Goal: Communication & Community: Participate in discussion

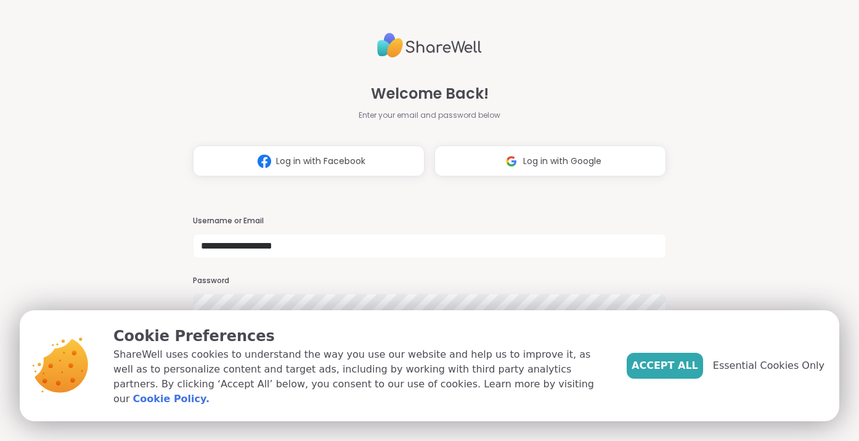
click at [746, 369] on span "Essential Cookies Only" at bounding box center [769, 365] width 112 height 15
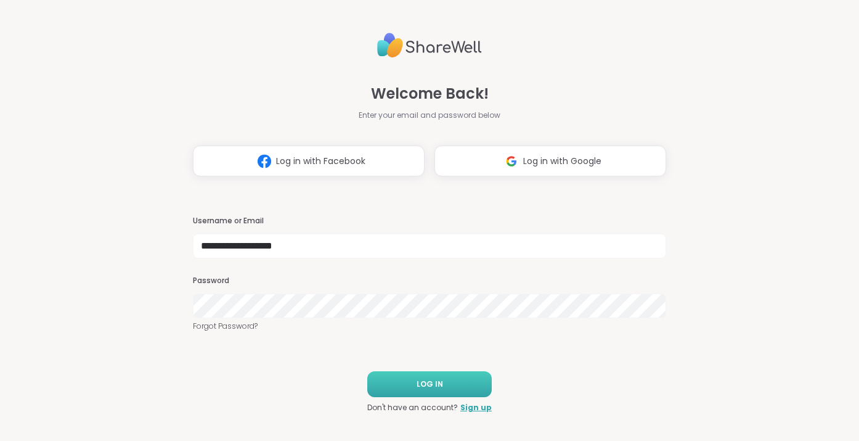
click at [461, 388] on button "LOG IN" at bounding box center [429, 384] width 124 height 26
type input "**********"
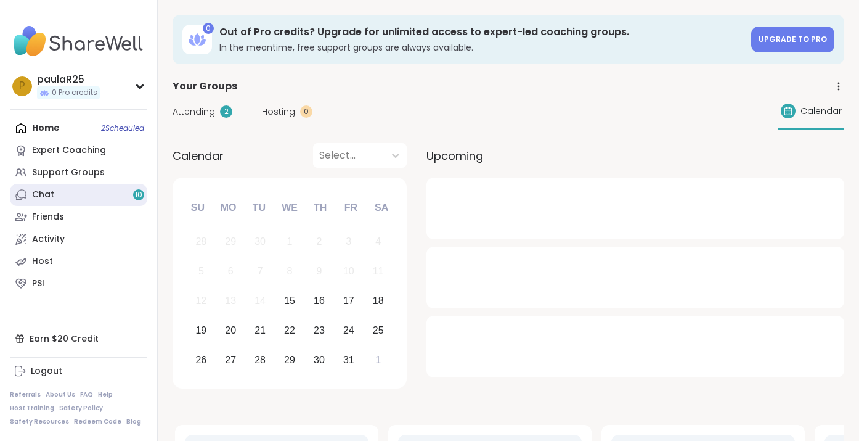
click at [79, 193] on link "Chat 10" at bounding box center [78, 195] width 137 height 22
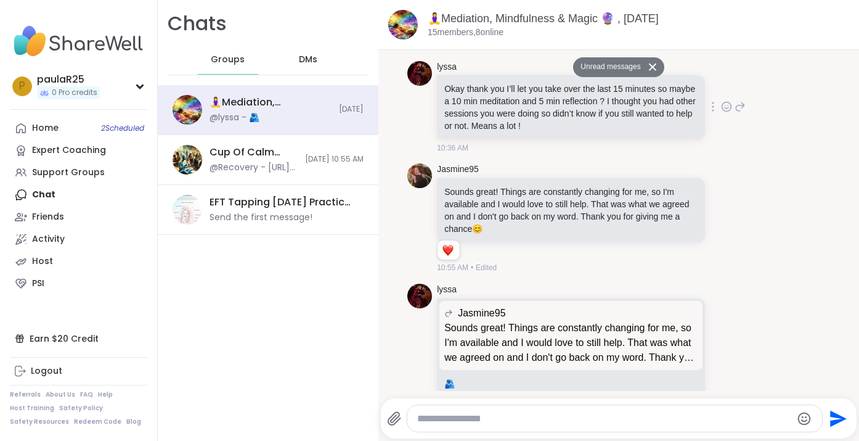
scroll to position [682, 0]
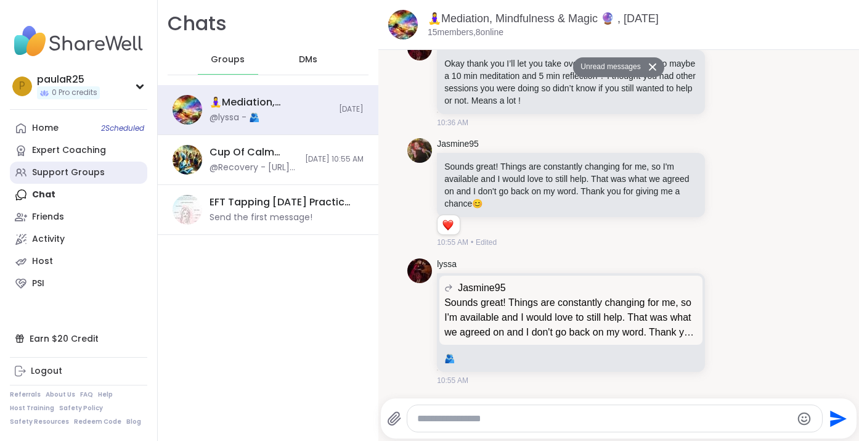
click at [76, 173] on div "Support Groups" at bounding box center [68, 172] width 73 height 12
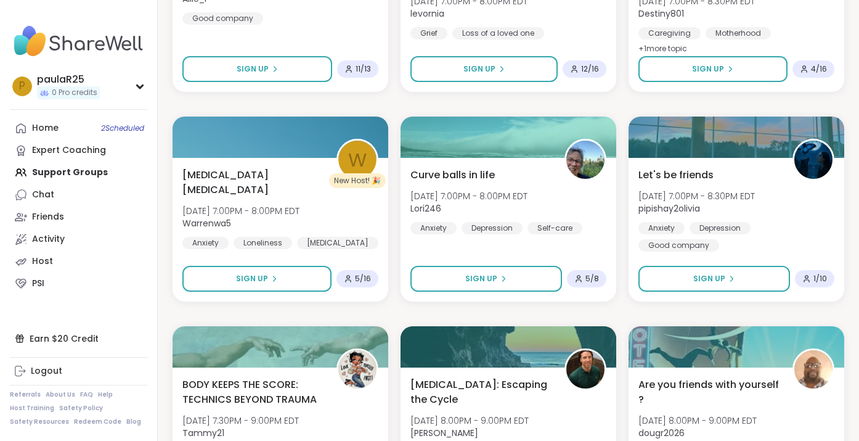
scroll to position [2258, 0]
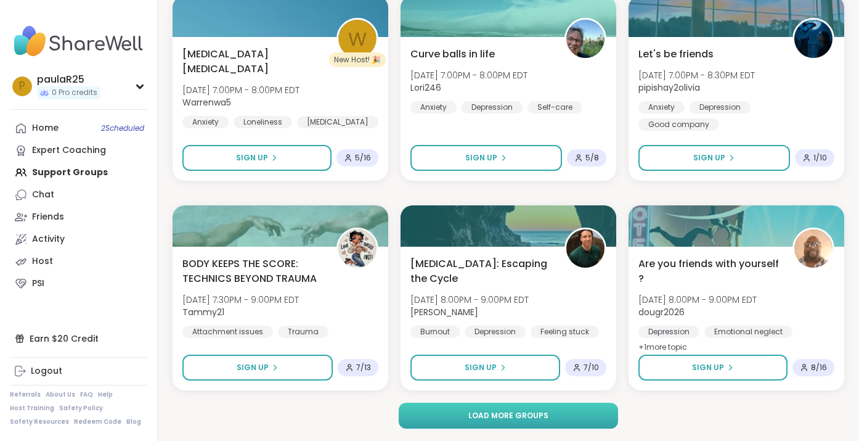
click at [504, 407] on button "Load more groups" at bounding box center [508, 415] width 219 height 26
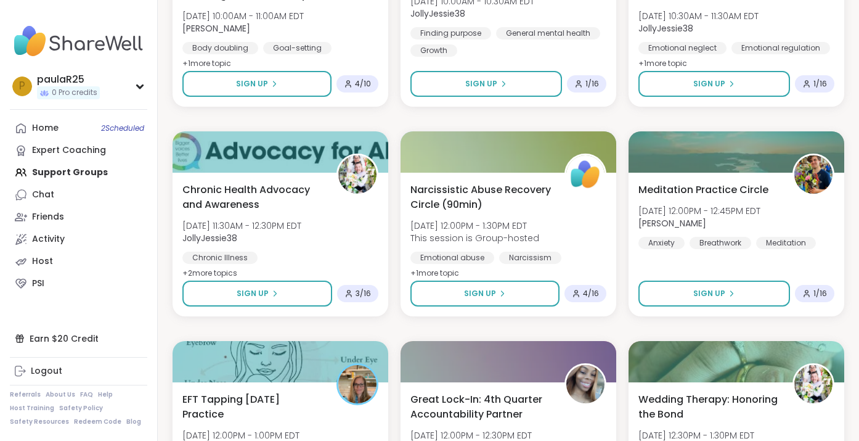
scroll to position [4219, 0]
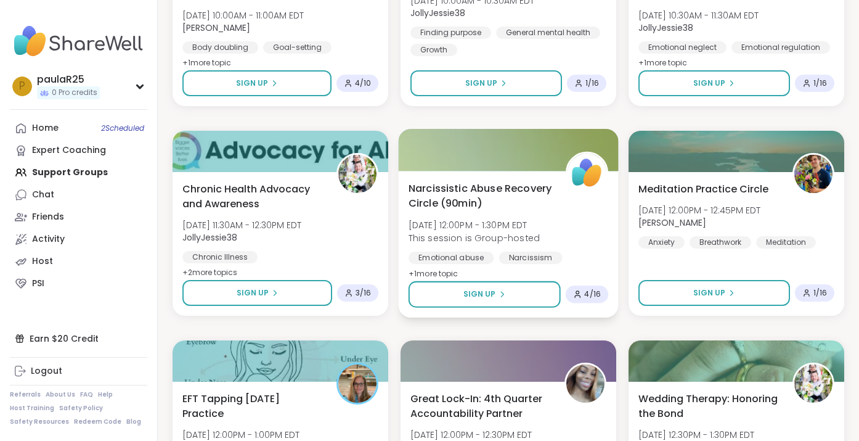
click at [482, 181] on span "Narcissistic Abuse Recovery Circle (90min)" at bounding box center [481, 196] width 144 height 30
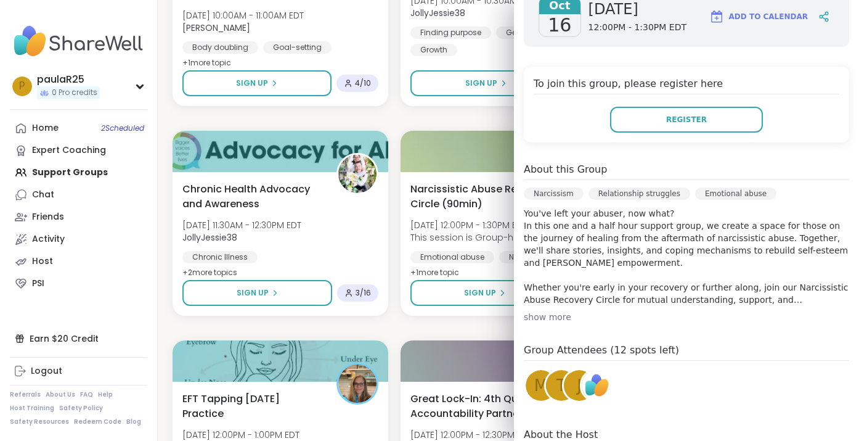
scroll to position [216, 0]
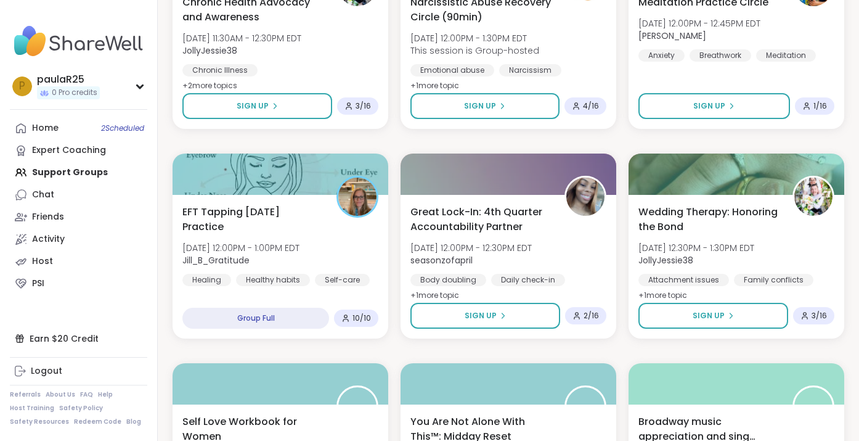
scroll to position [4406, 0]
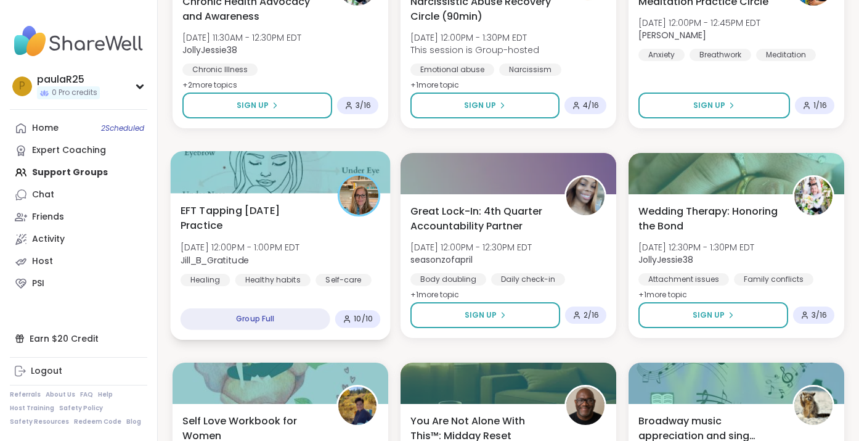
click at [272, 235] on div "EFT Tapping Thursday Practice Thu, Oct 16 | 12:00PM - 1:00PM EDT Jill_B_Gratitu…" at bounding box center [281, 244] width 200 height 83
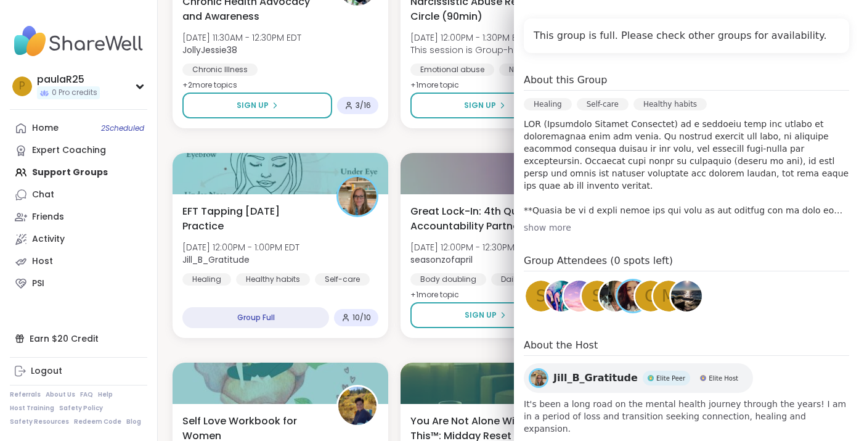
scroll to position [244, 0]
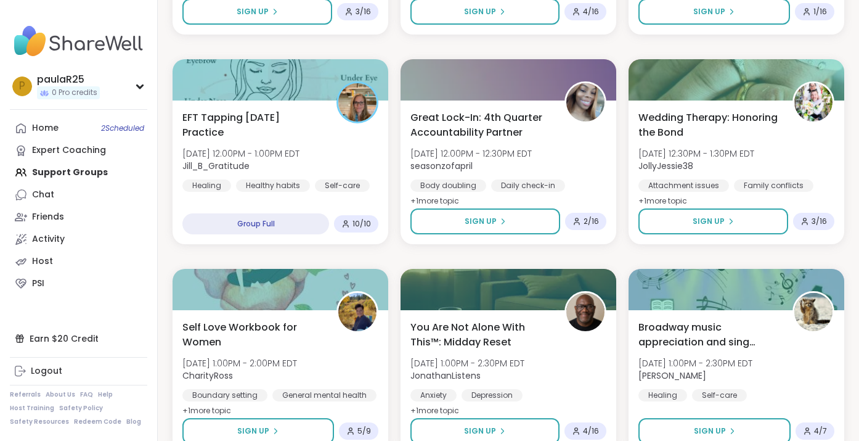
scroll to position [4502, 0]
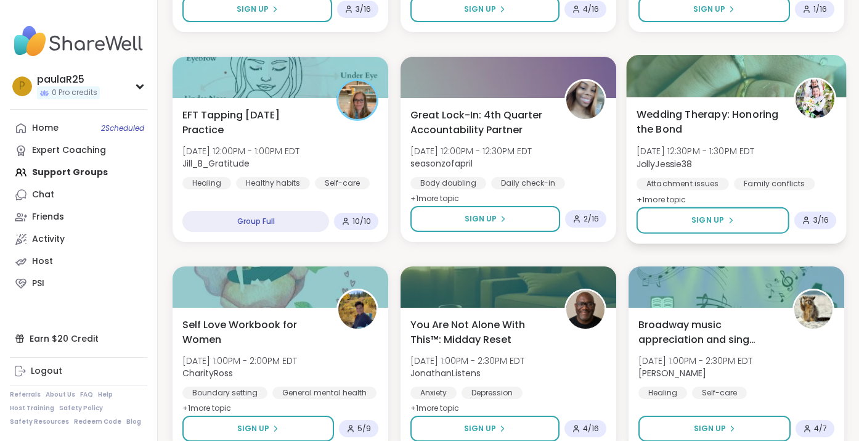
click at [666, 138] on div "Wedding Therapy: Honoring the Bond Thu, Oct 16 | 12:30PM - 1:30PM EDT JollyJess…" at bounding box center [737, 157] width 200 height 100
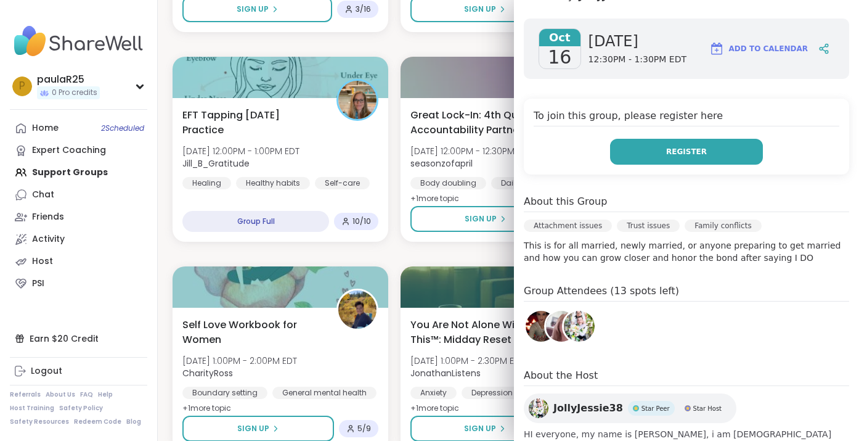
scroll to position [185, 0]
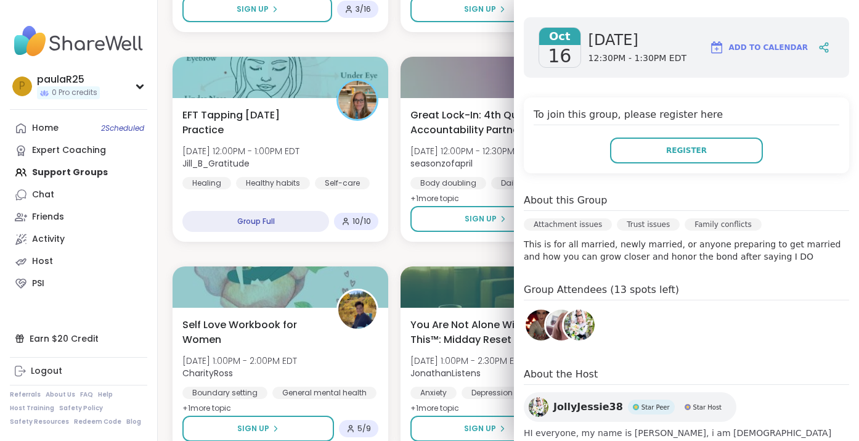
click at [536, 309] on img at bounding box center [541, 324] width 31 height 31
click at [558, 309] on img at bounding box center [561, 324] width 31 height 31
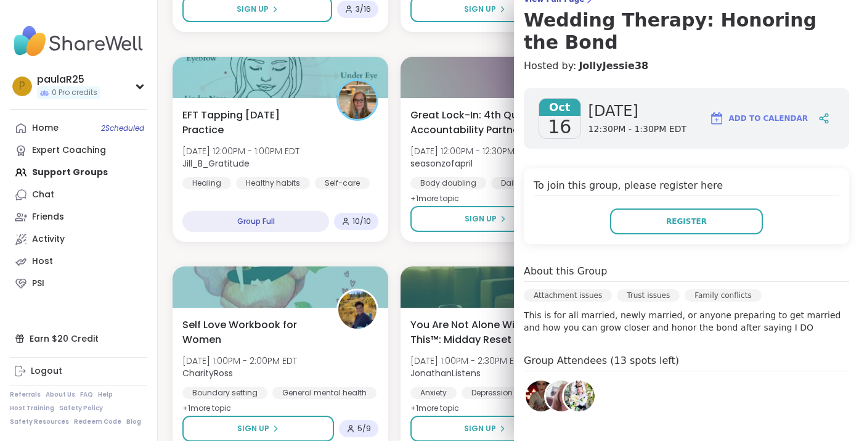
scroll to position [62, 0]
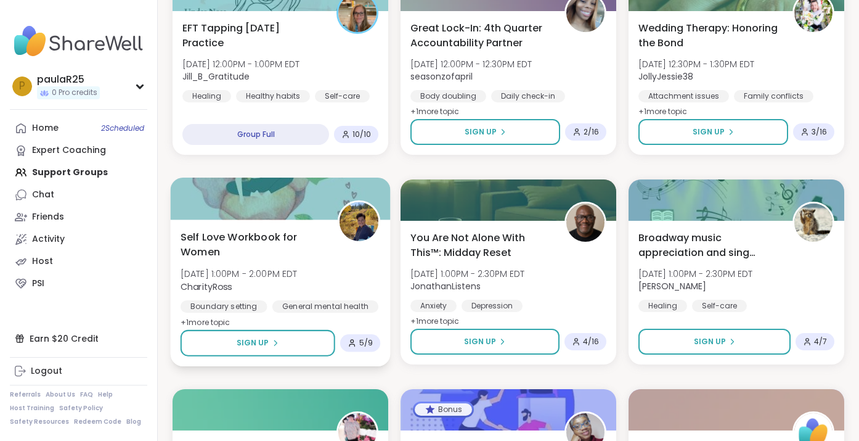
scroll to position [4596, 0]
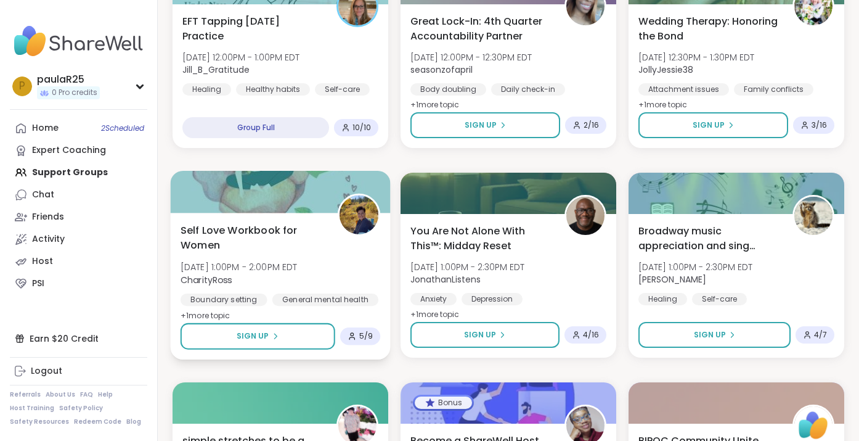
click at [264, 241] on span "Self Love Workbook for Women" at bounding box center [253, 237] width 144 height 30
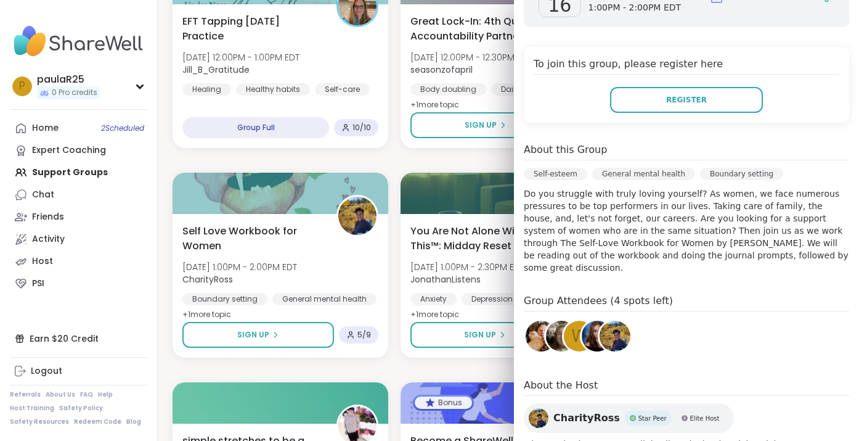
scroll to position [241, 0]
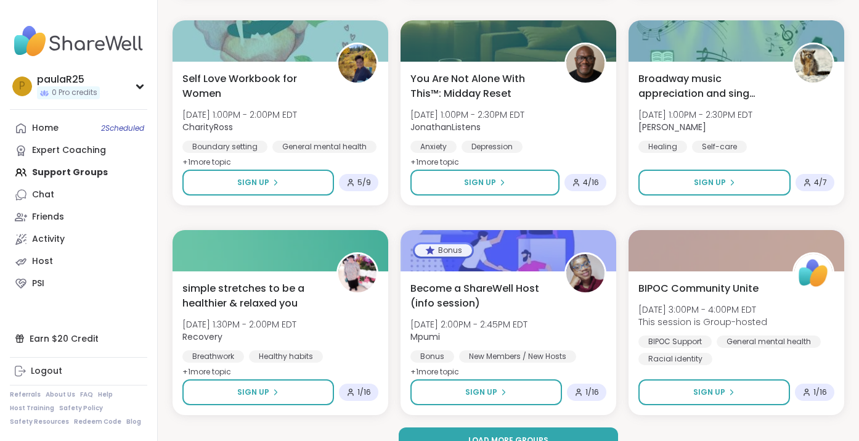
scroll to position [4773, 0]
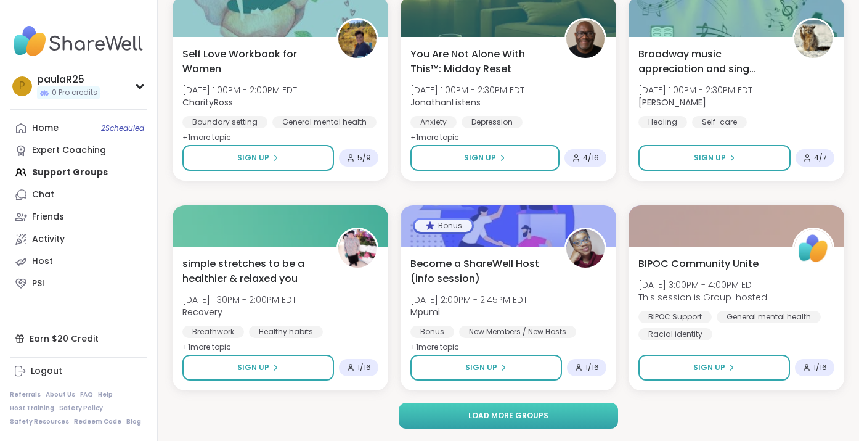
click at [439, 418] on button "Load more groups" at bounding box center [508, 415] width 219 height 26
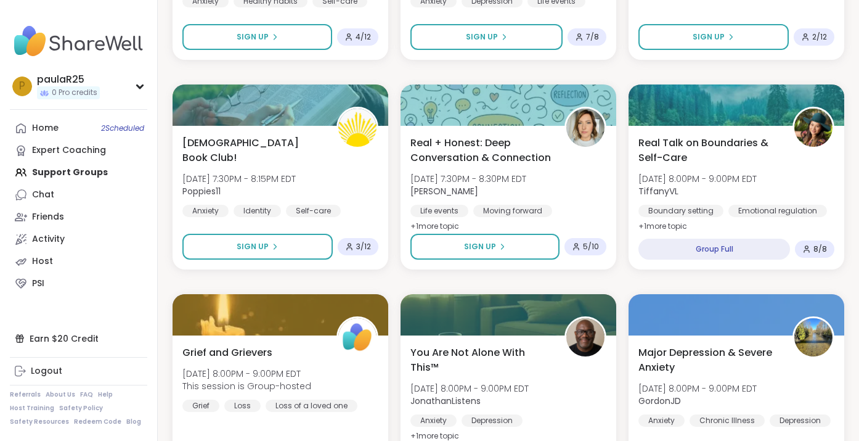
scroll to position [5943, 0]
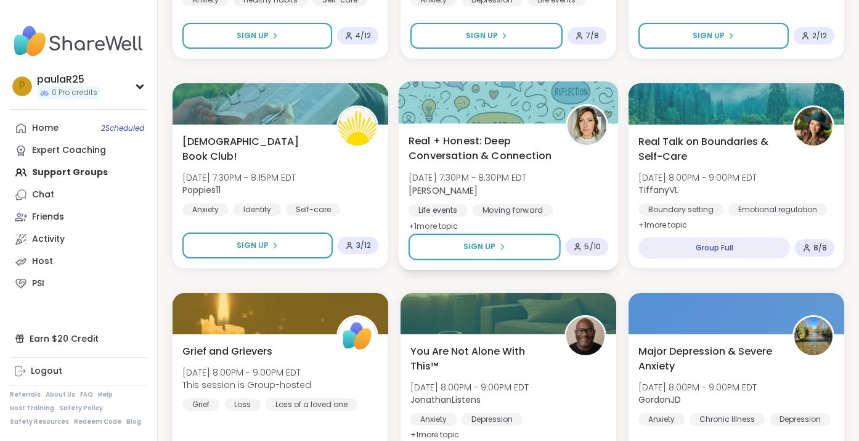
click at [488, 146] on span "Real + Honest: Deep Conversation & Connection" at bounding box center [481, 148] width 144 height 30
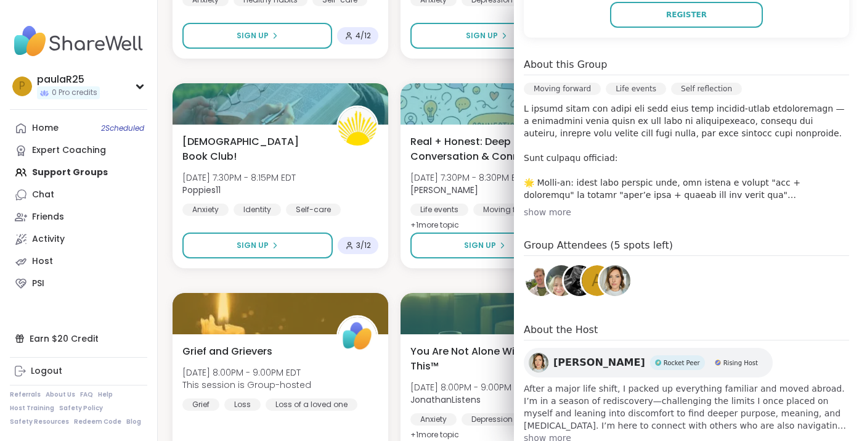
scroll to position [327, 0]
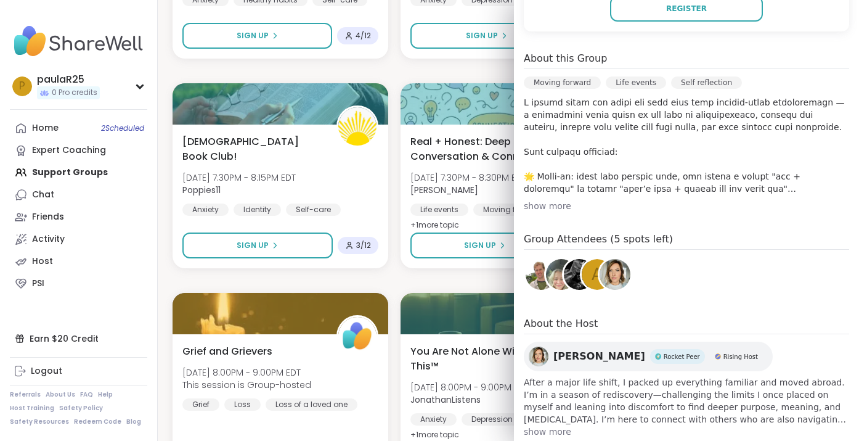
click at [553, 204] on div "show more" at bounding box center [686, 206] width 325 height 12
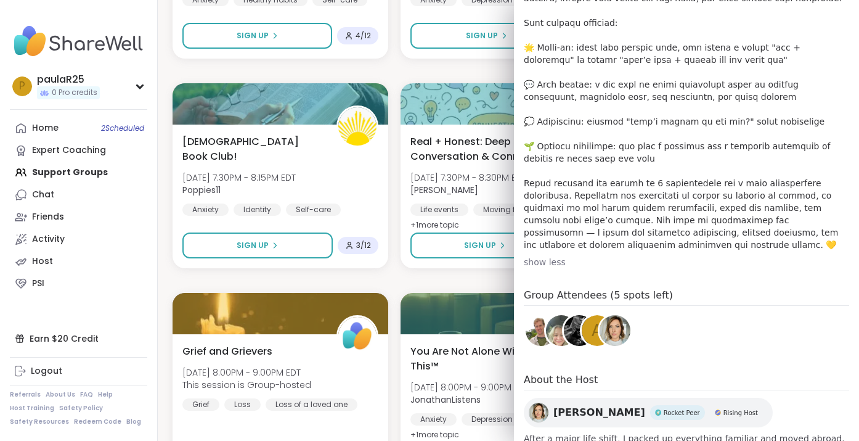
scroll to position [463, 0]
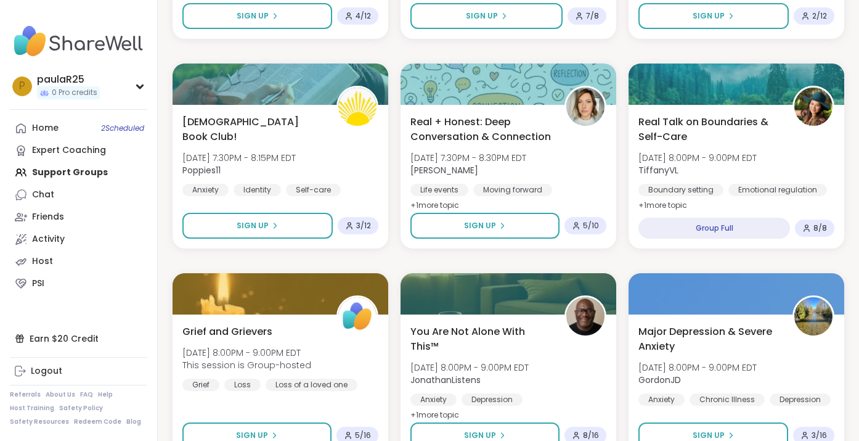
scroll to position [5963, 0]
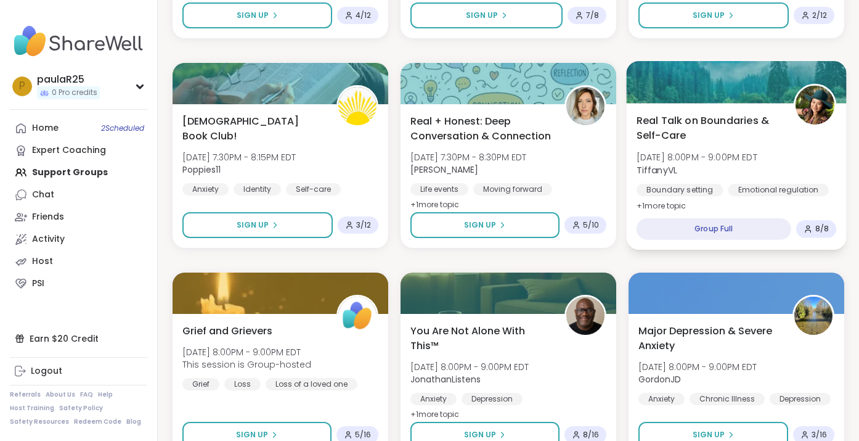
click at [708, 118] on span "Real Talk on Boundaries & Self-Care" at bounding box center [709, 128] width 144 height 30
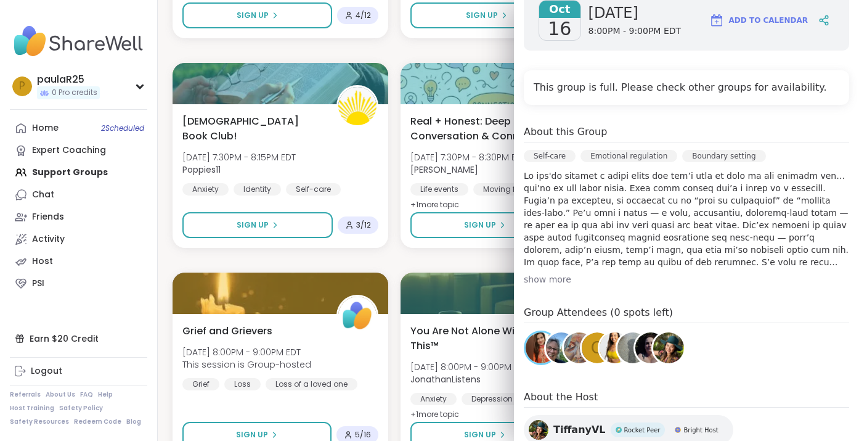
scroll to position [282, 0]
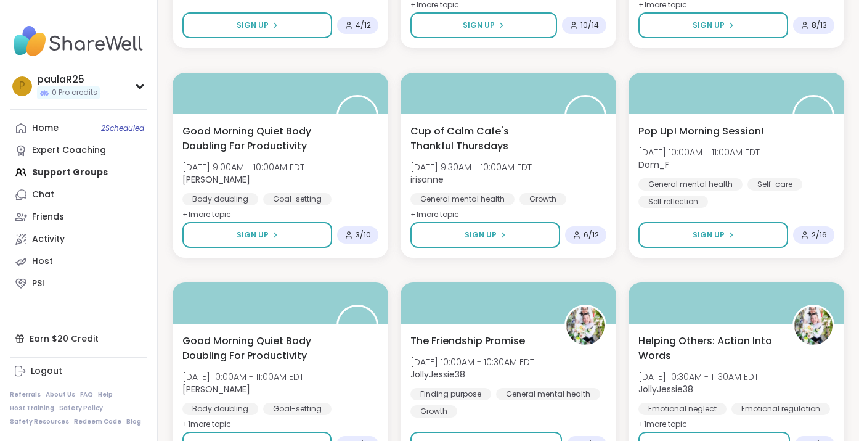
scroll to position [3854, 0]
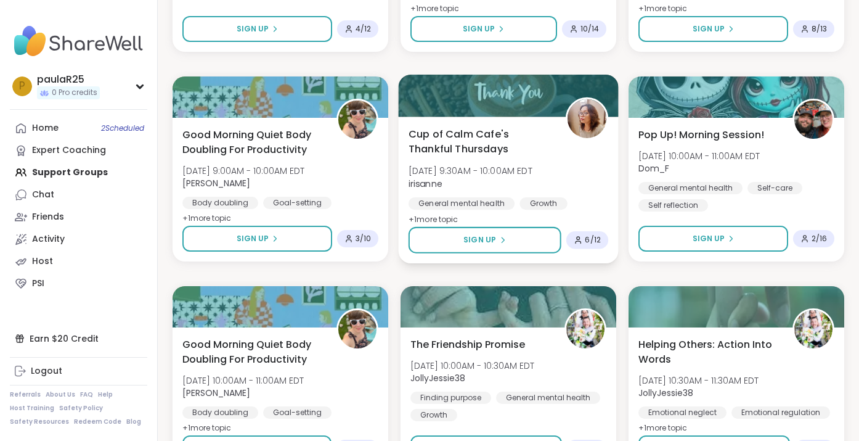
click at [449, 150] on span "Cup of Calm Cafe's Thankful Thursdays" at bounding box center [481, 141] width 144 height 30
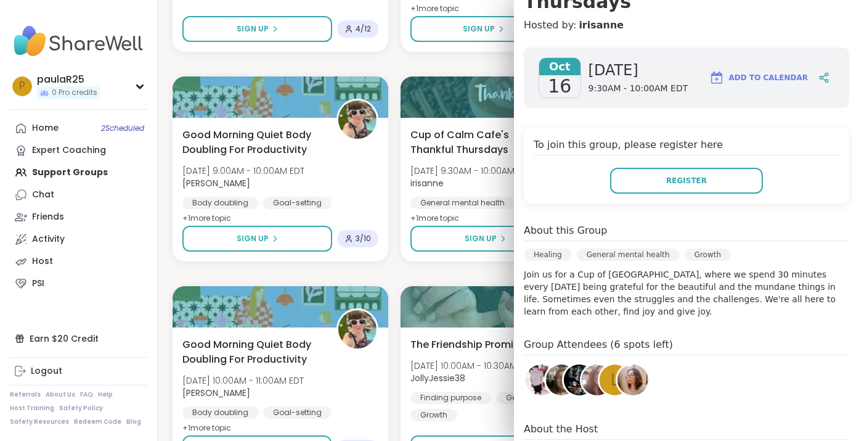
scroll to position [262, 0]
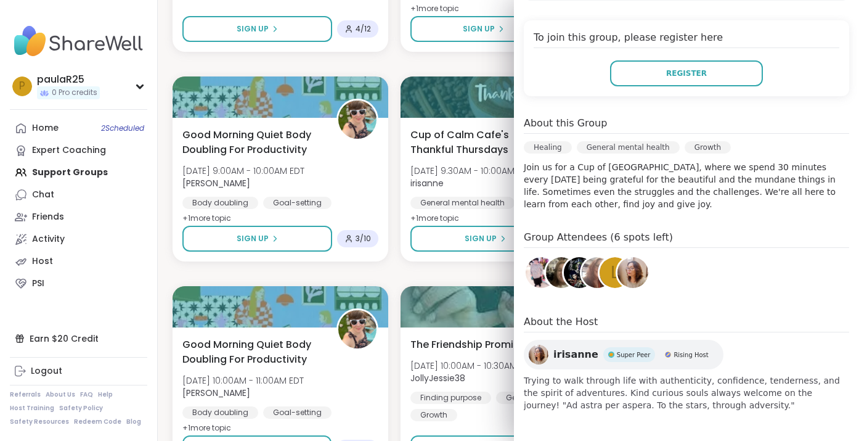
click at [394, 272] on div "Look Ahead ClubHouse: The Future Awaits You ! Wed, Oct 15 | 12:30PM - 2:00PM ED…" at bounding box center [509, 63] width 672 height 7519
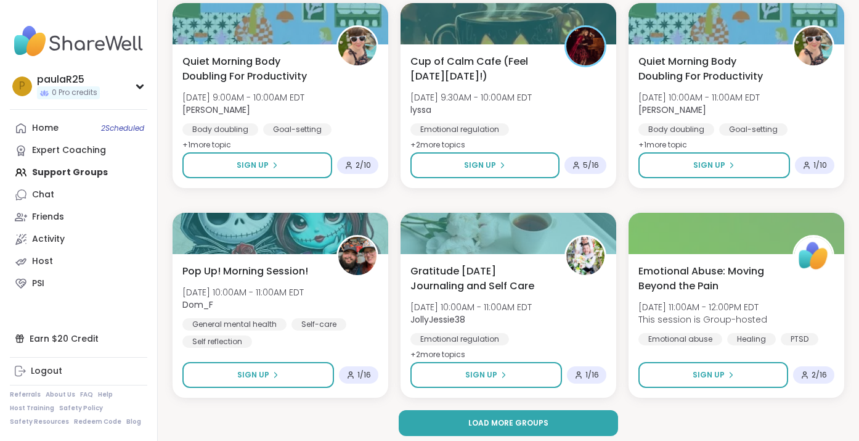
scroll to position [7288, 0]
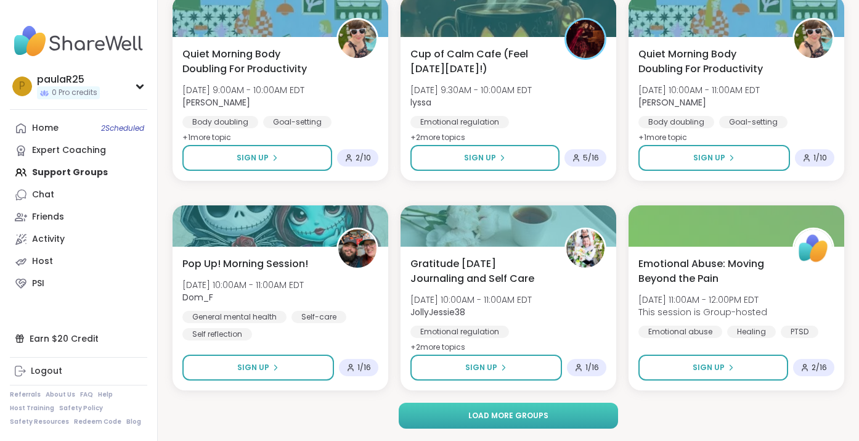
click at [587, 418] on button "Load more groups" at bounding box center [508, 415] width 219 height 26
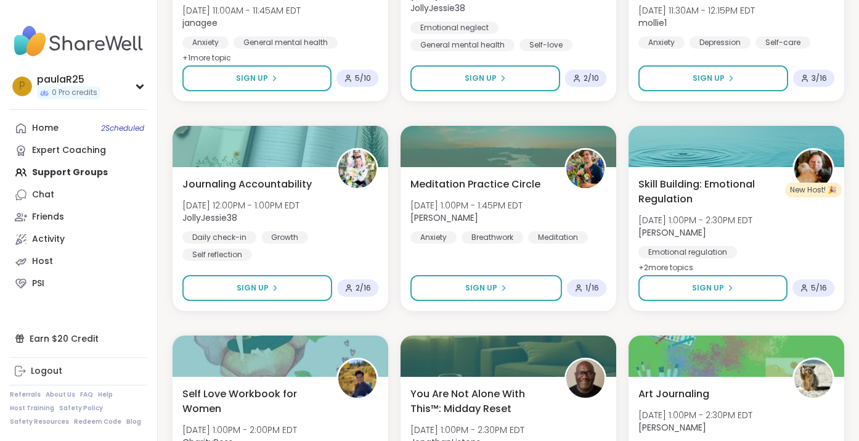
scroll to position [7794, 0]
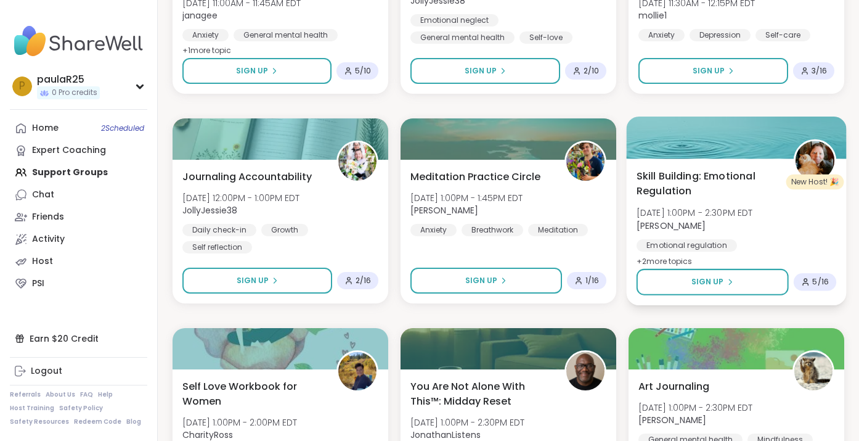
click at [714, 195] on span "Skill Building: Emotional Regulation" at bounding box center [709, 183] width 144 height 30
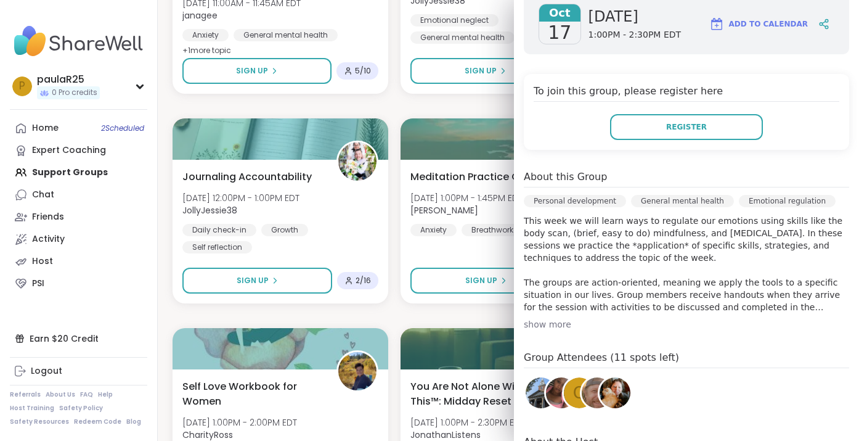
scroll to position [331, 0]
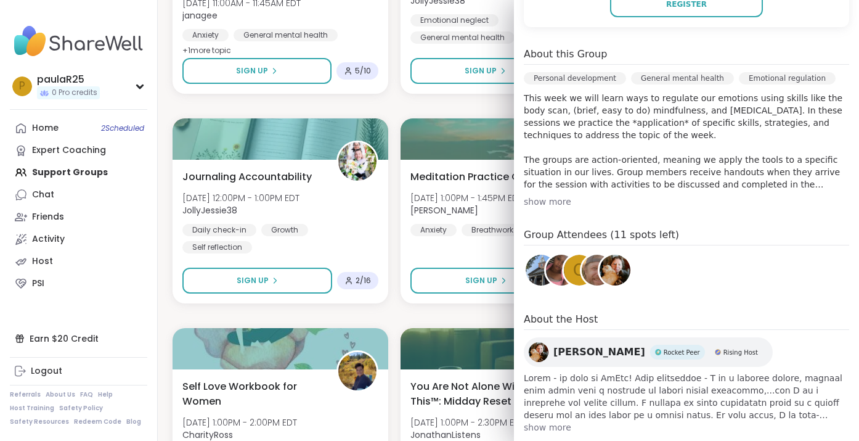
click at [546, 195] on div "show more" at bounding box center [686, 201] width 325 height 12
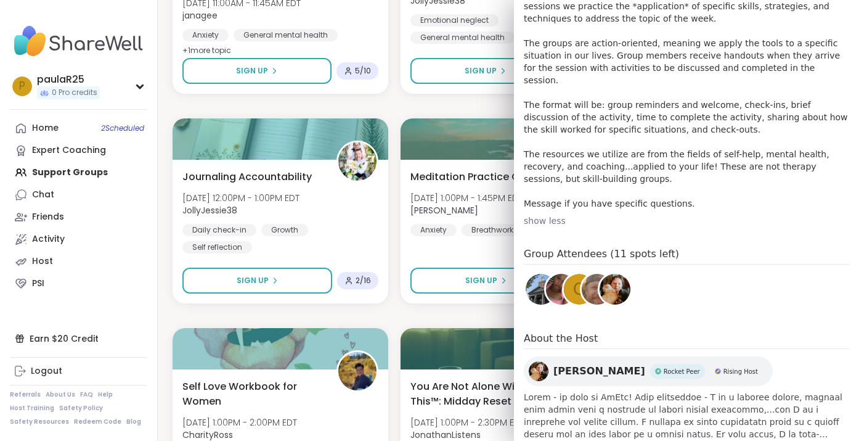
scroll to position [454, 0]
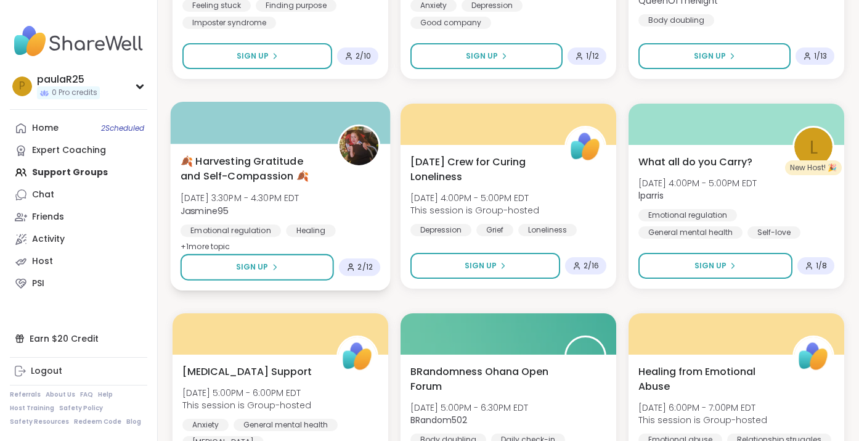
scroll to position [8653, 0]
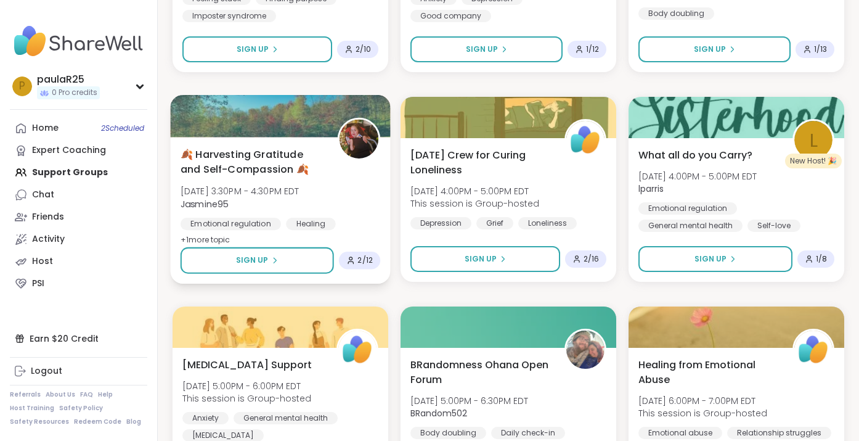
click at [263, 178] on div "🍂 Harvesting Gratitude and Self-Compassion 🍂 Fri, Oct 17 | 3:30PM - 4:30PM EDT …" at bounding box center [281, 197] width 200 height 100
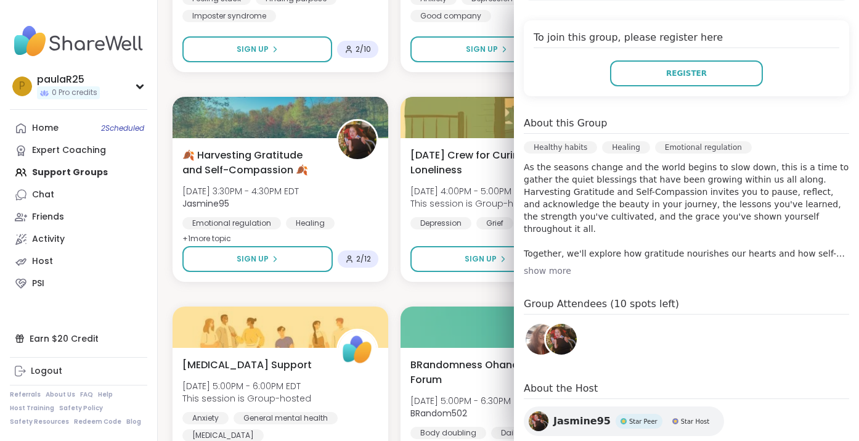
scroll to position [353, 0]
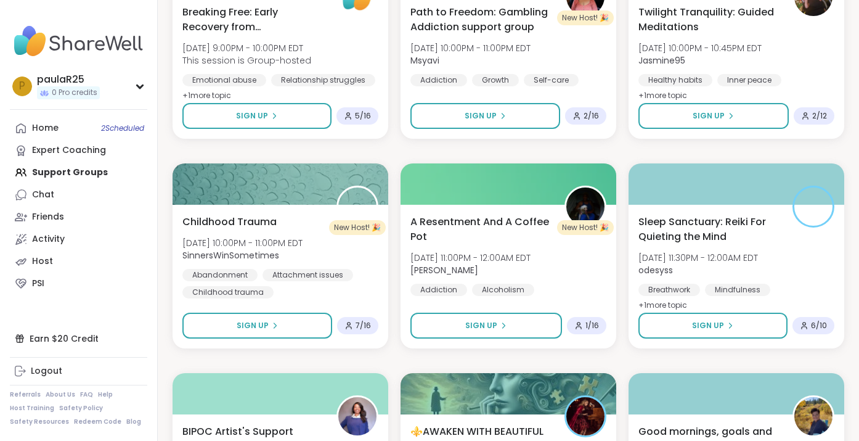
scroll to position [6703, 0]
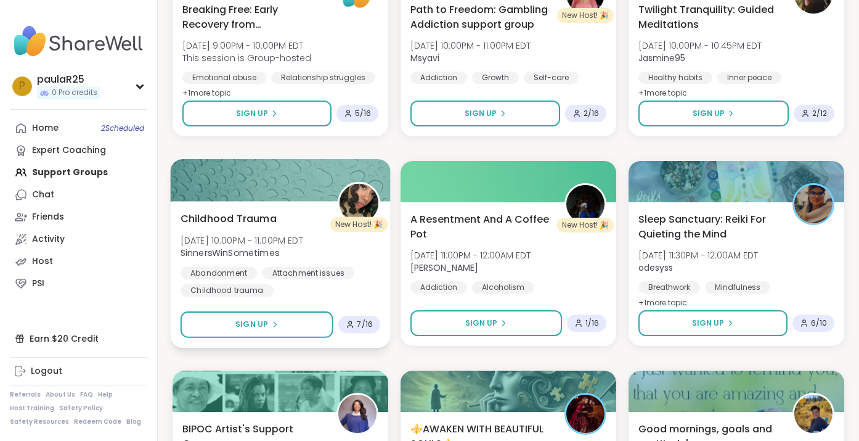
click at [258, 220] on span "Childhood Trauma" at bounding box center [229, 218] width 96 height 15
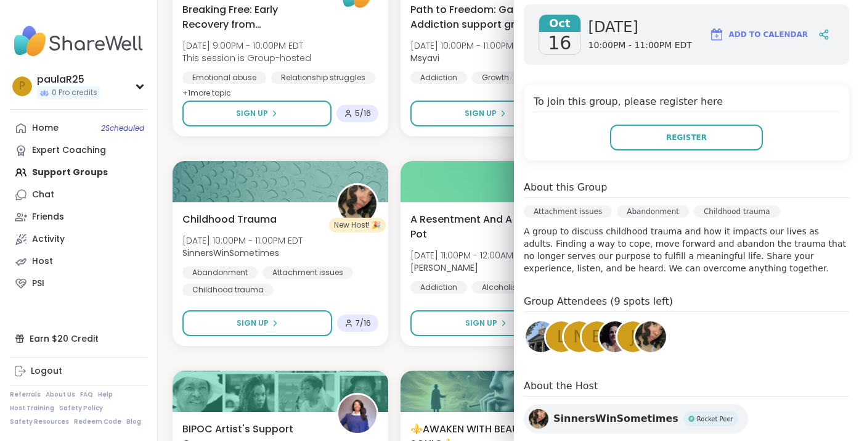
scroll to position [252, 0]
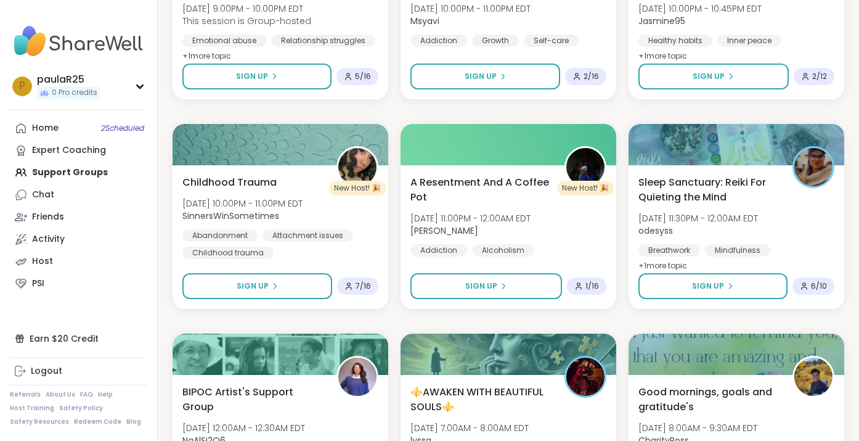
scroll to position [6741, 0]
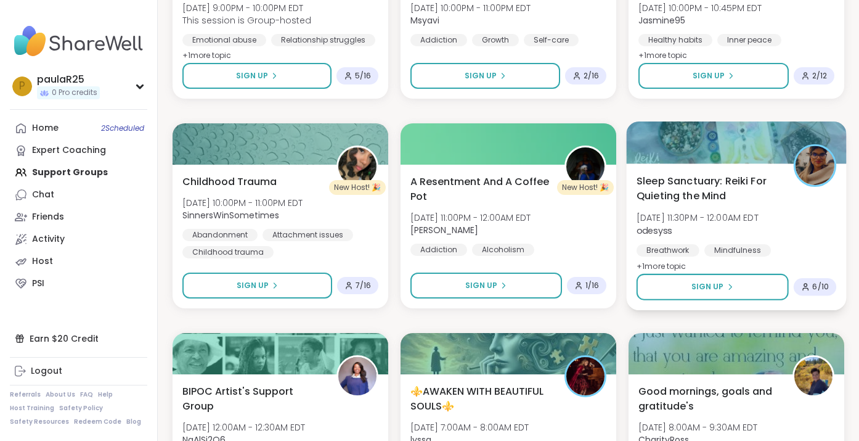
click at [683, 192] on span "Sleep Sanctuary: Reiki For Quieting the Mind" at bounding box center [709, 188] width 144 height 30
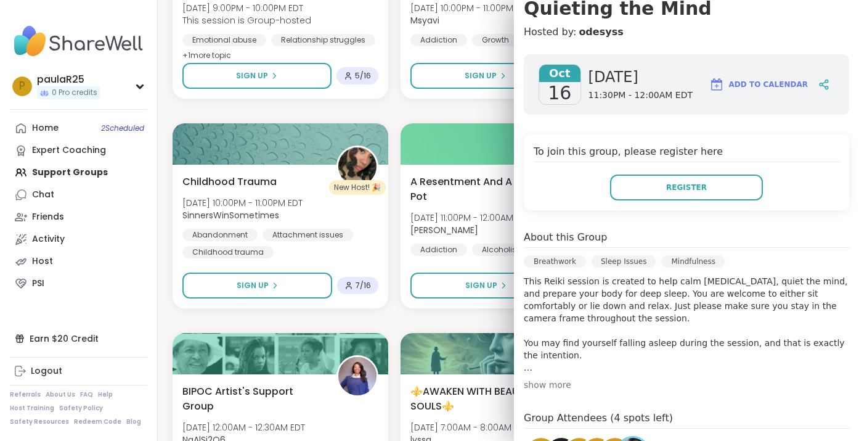
scroll to position [308, 0]
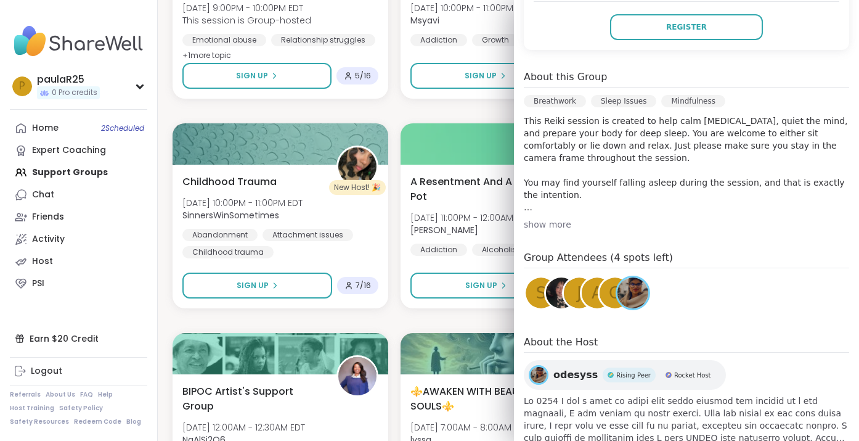
click at [559, 370] on span "odesyss" at bounding box center [575, 374] width 44 height 15
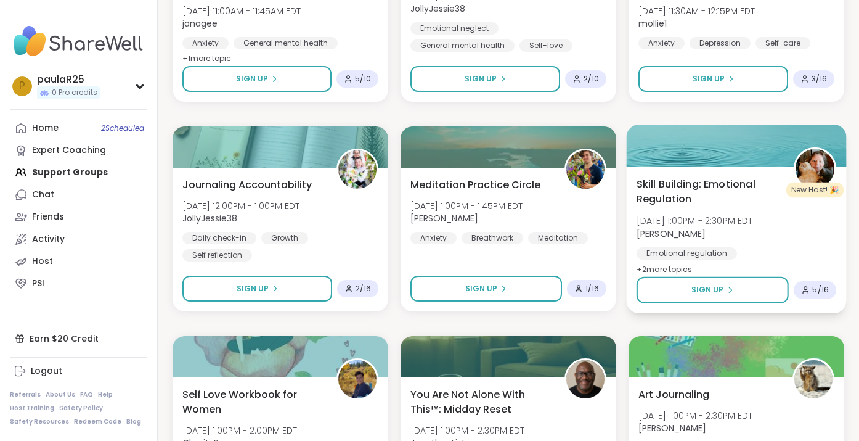
scroll to position [7816, 0]
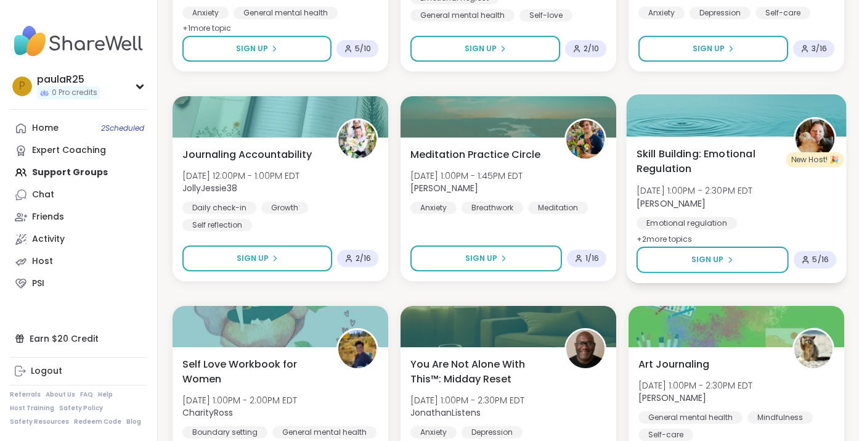
click at [657, 157] on span "Skill Building: Emotional Regulation" at bounding box center [709, 161] width 144 height 30
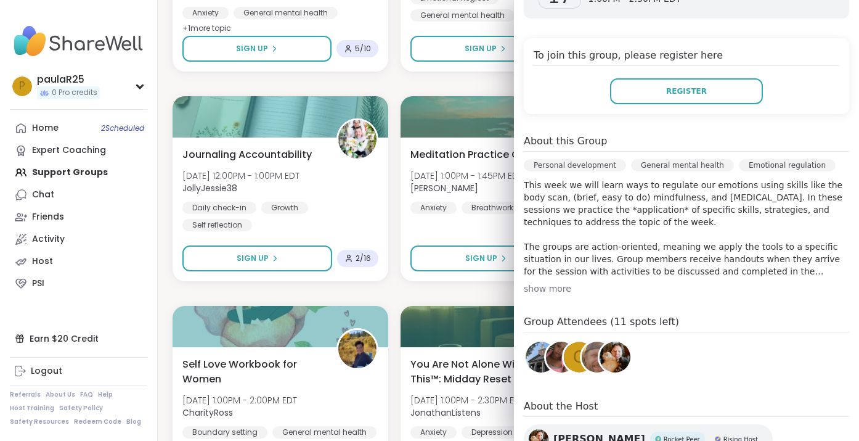
scroll to position [245, 0]
click at [546, 282] on div "show more" at bounding box center [686, 288] width 325 height 12
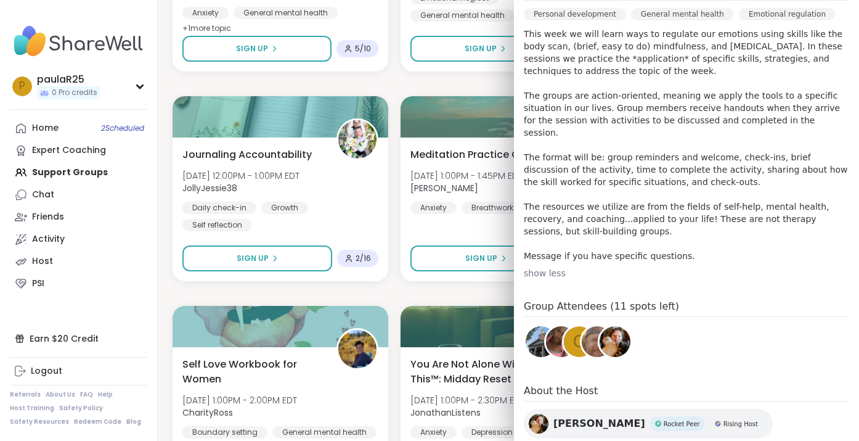
scroll to position [454, 0]
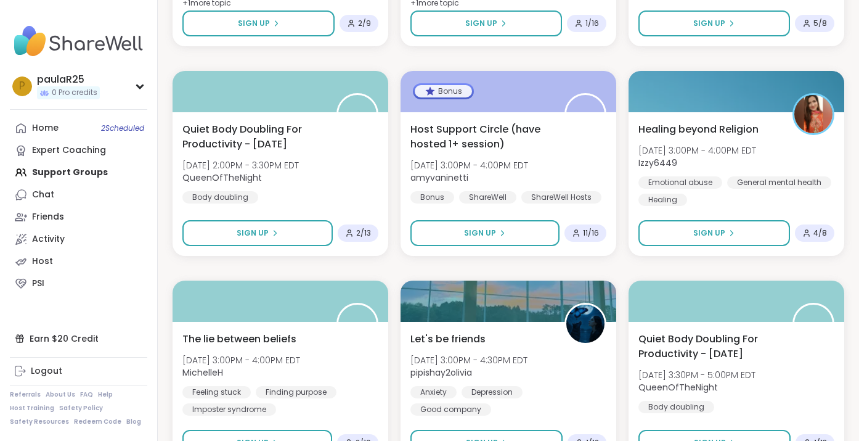
scroll to position [8261, 0]
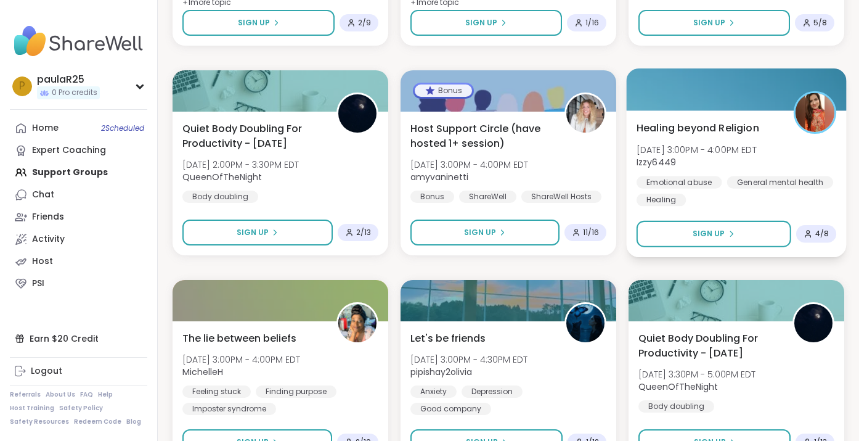
click at [668, 136] on div "Healing beyond Religion Fri, Oct 17 | 3:00PM - 4:00PM EDT Izzy6449 Emotional ab…" at bounding box center [737, 163] width 200 height 86
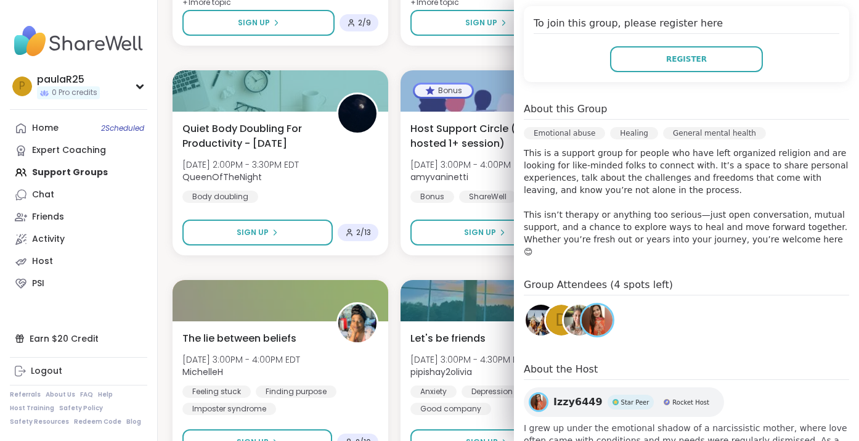
scroll to position [314, 0]
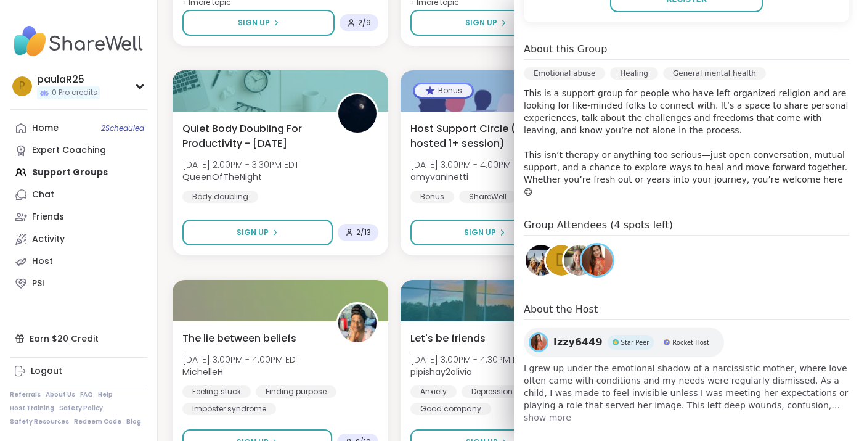
click at [569, 335] on span "Izzy6449" at bounding box center [577, 342] width 49 height 15
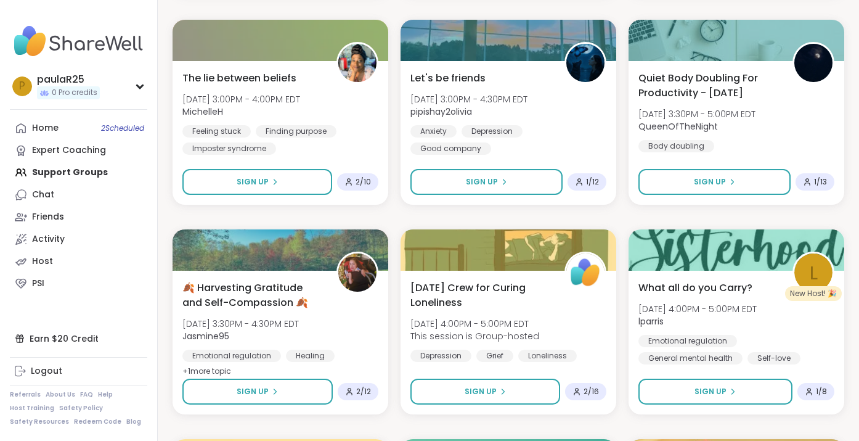
scroll to position [8522, 0]
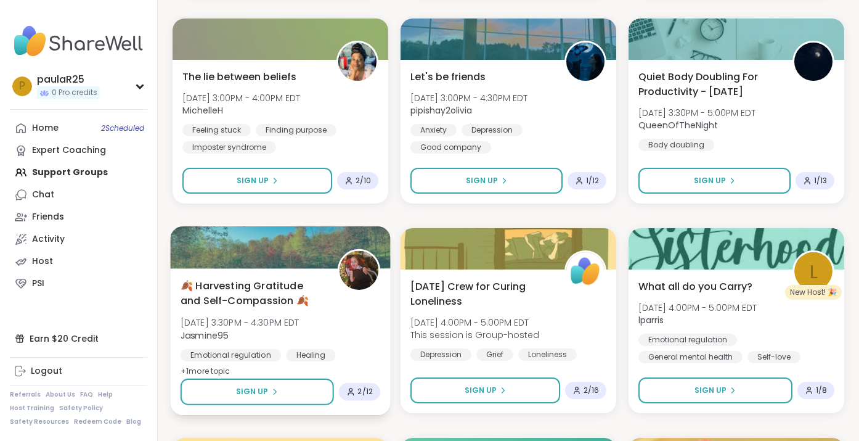
click at [279, 296] on span "🍂 Harvesting Gratitude and Self-Compassion 🍂" at bounding box center [253, 293] width 144 height 30
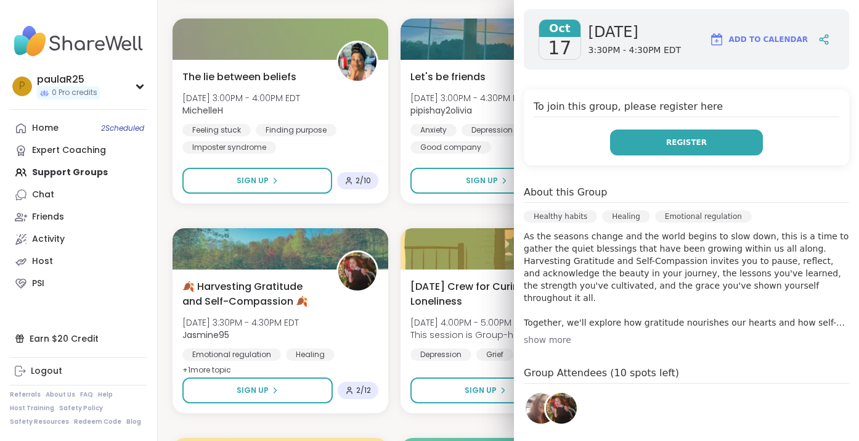
scroll to position [195, 0]
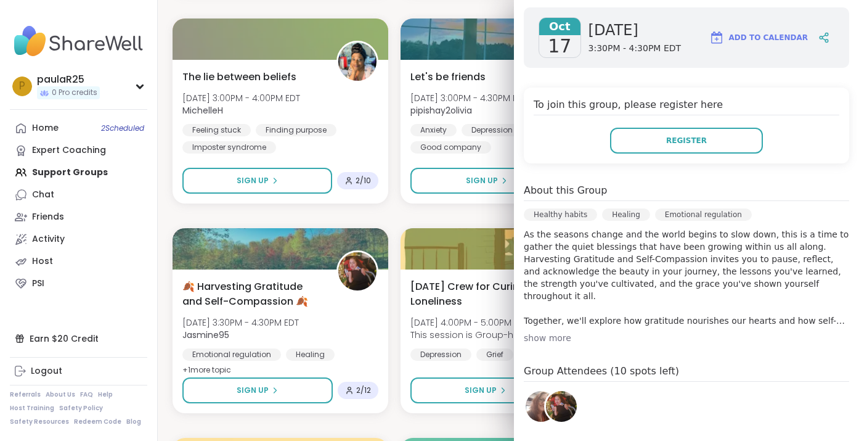
click at [555, 335] on div "show more" at bounding box center [686, 338] width 325 height 12
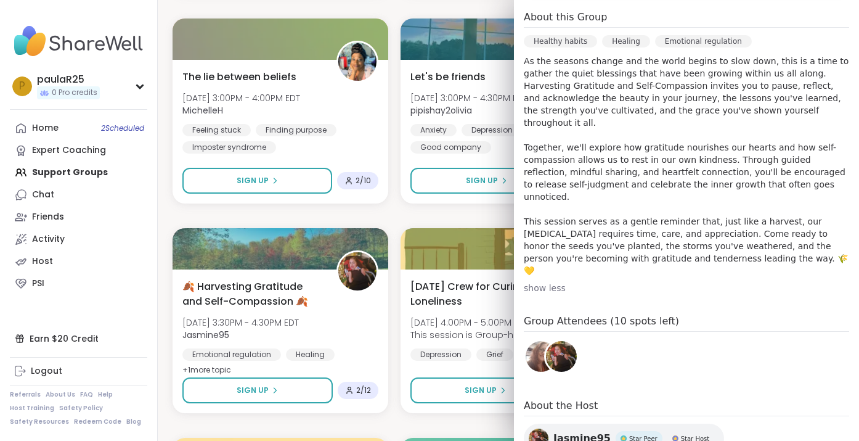
scroll to position [439, 0]
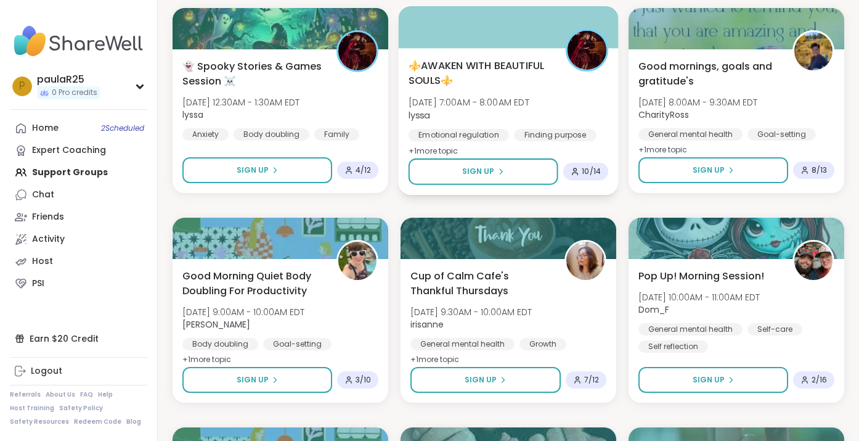
scroll to position [3702, 0]
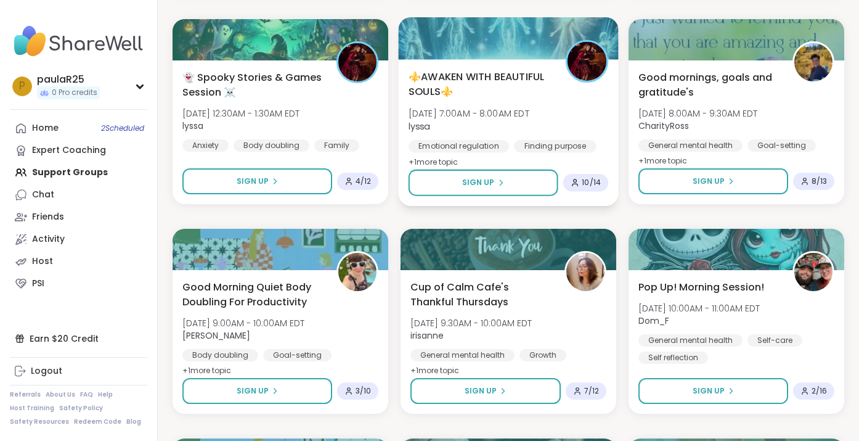
click at [484, 85] on span "⚜️AWAKEN WITH BEAUTIFUL SOULS⚜️" at bounding box center [481, 84] width 144 height 30
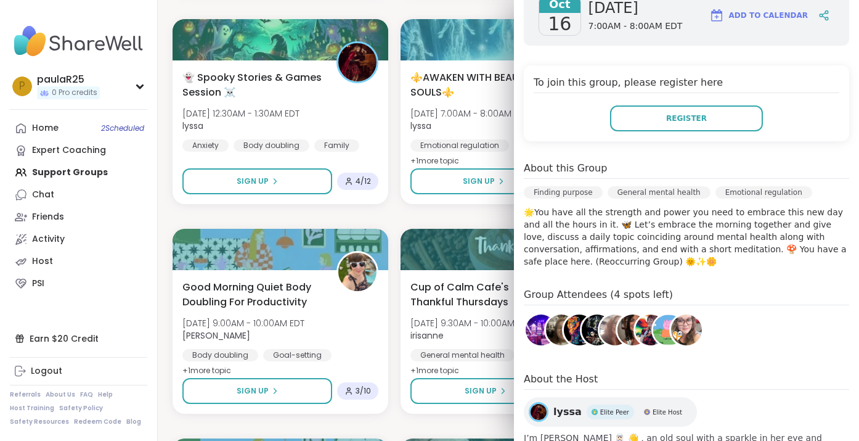
scroll to position [299, 0]
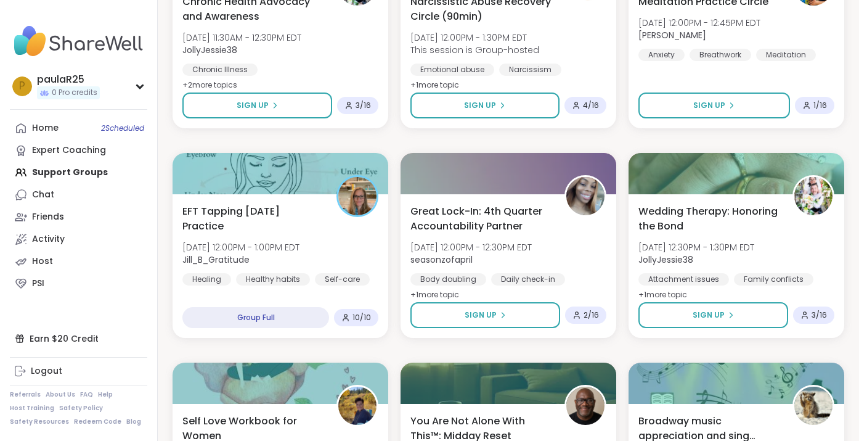
scroll to position [4407, 0]
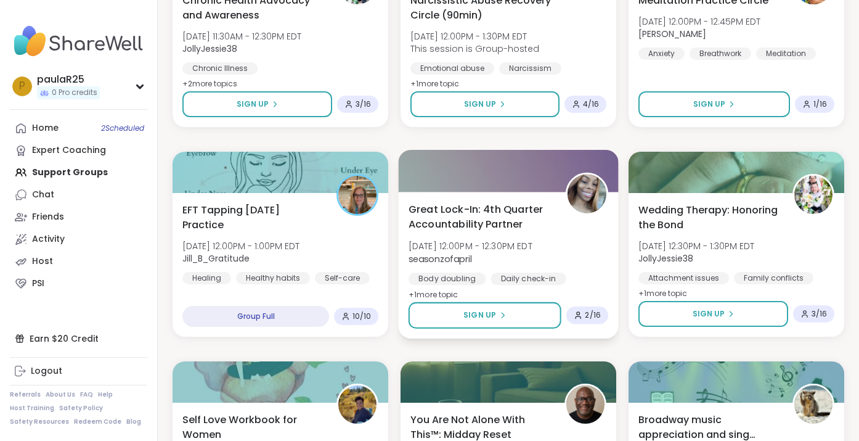
click at [486, 230] on span "Great Lock-In: 4th Quarter Accountability Partner" at bounding box center [481, 217] width 144 height 30
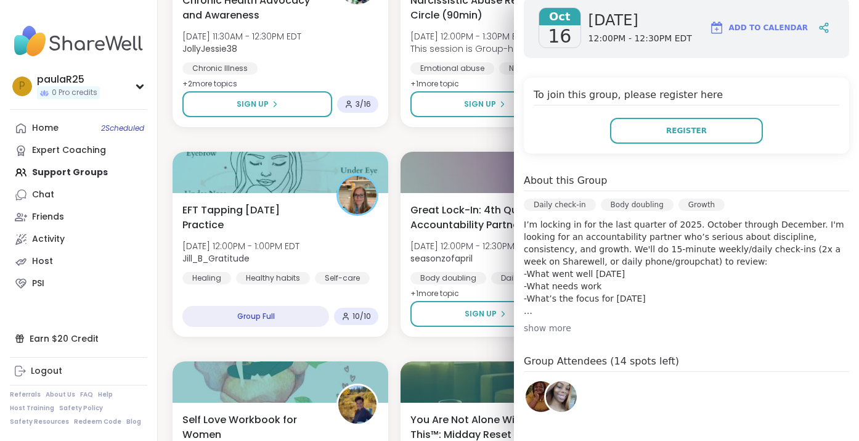
scroll to position [208, 0]
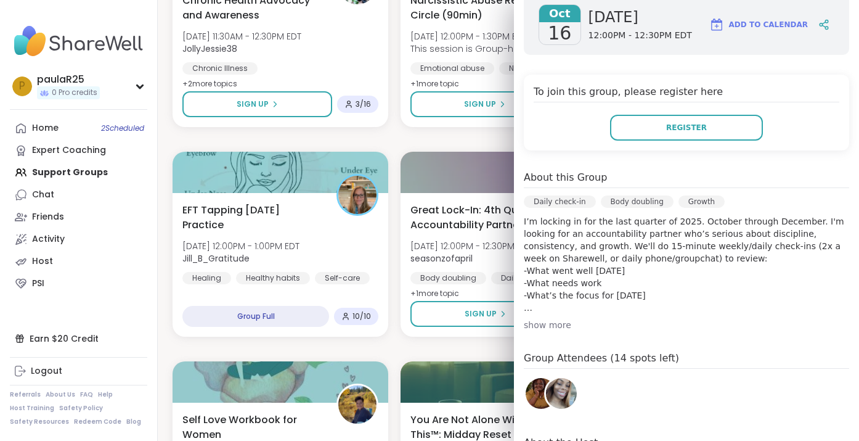
click at [536, 324] on div "show more" at bounding box center [686, 325] width 325 height 12
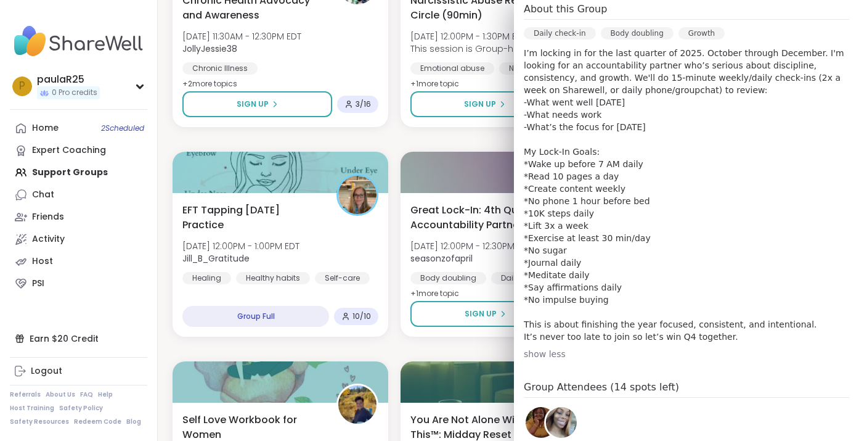
scroll to position [414, 0]
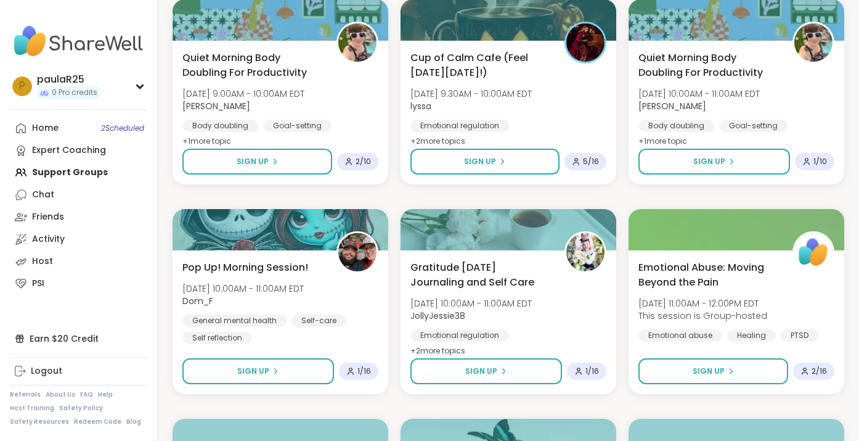
scroll to position [7286, 0]
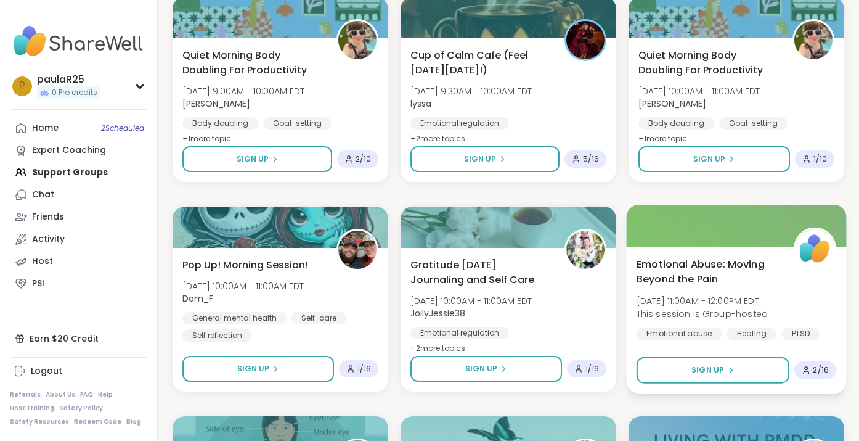
click at [672, 270] on span "Emotional Abuse: Moving Beyond the Pain" at bounding box center [709, 271] width 144 height 30
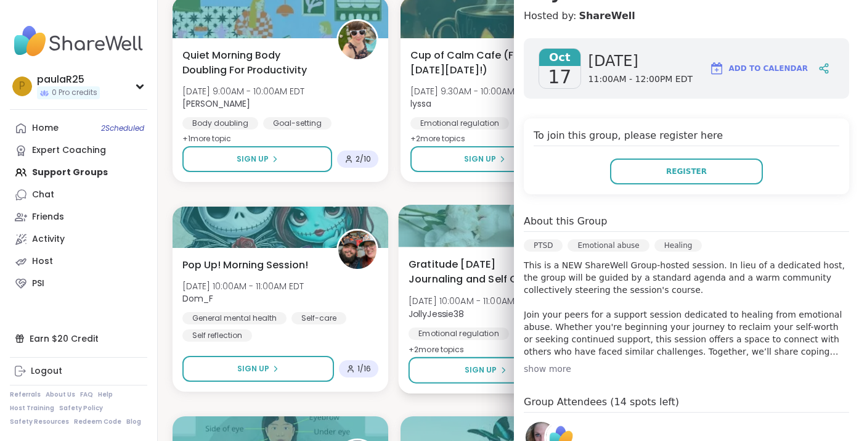
scroll to position [235, 0]
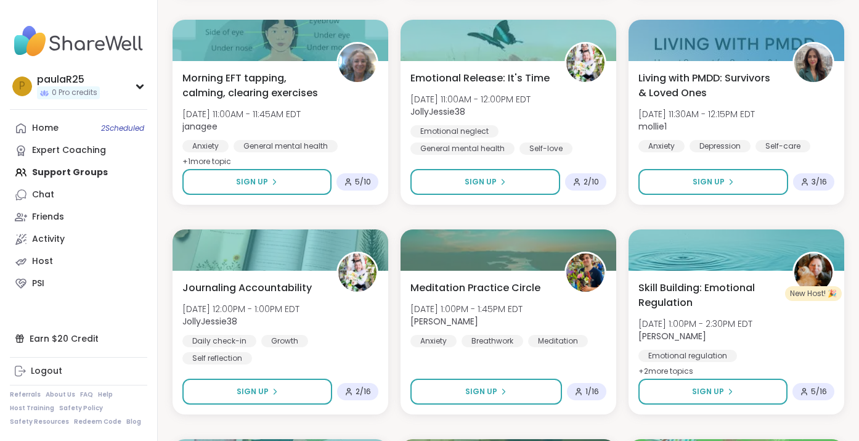
scroll to position [7672, 0]
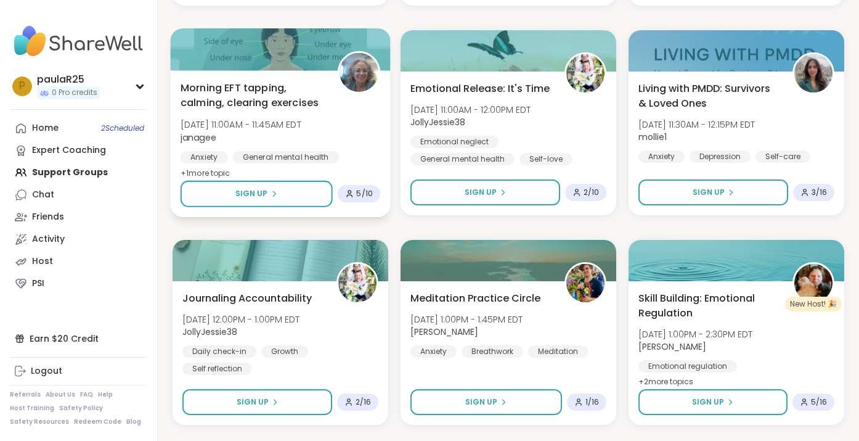
click at [281, 102] on span "Morning EFT tapping, calming, clearing exercises" at bounding box center [253, 95] width 144 height 30
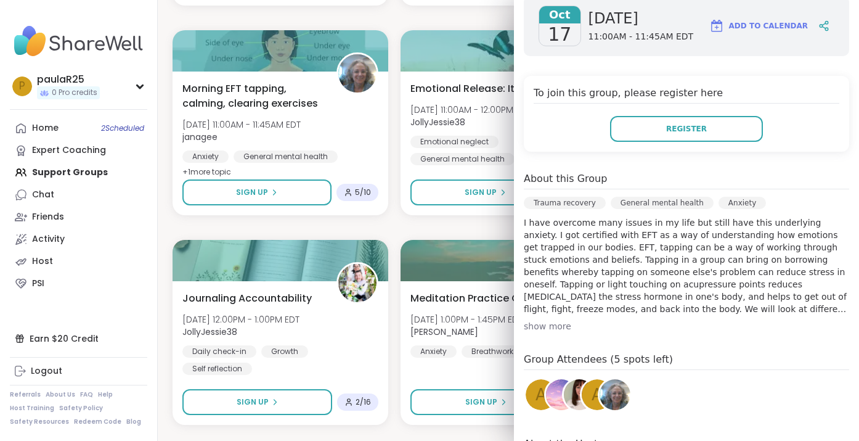
scroll to position [216, 0]
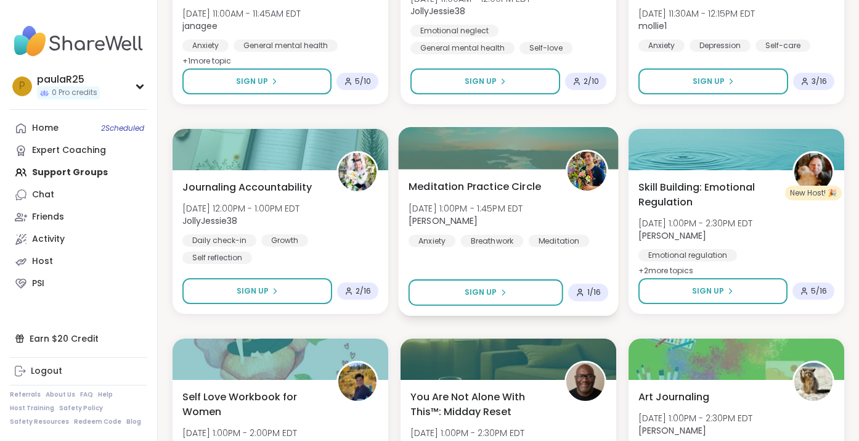
scroll to position [7792, 0]
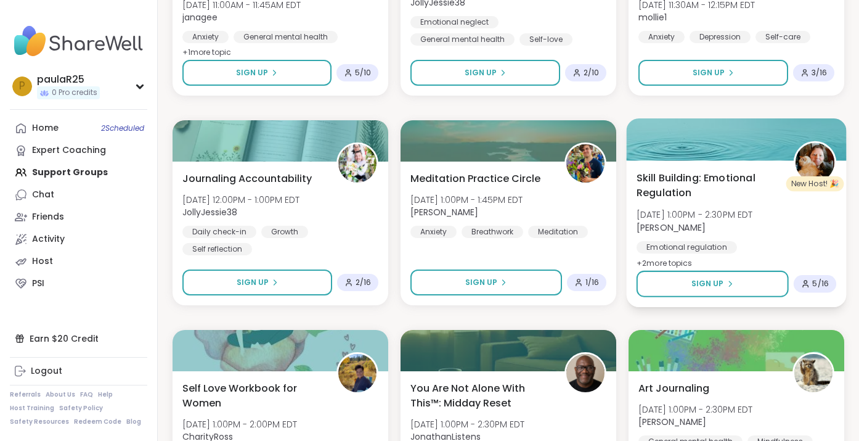
click at [683, 195] on span "Skill Building: Emotional Regulation" at bounding box center [709, 185] width 144 height 30
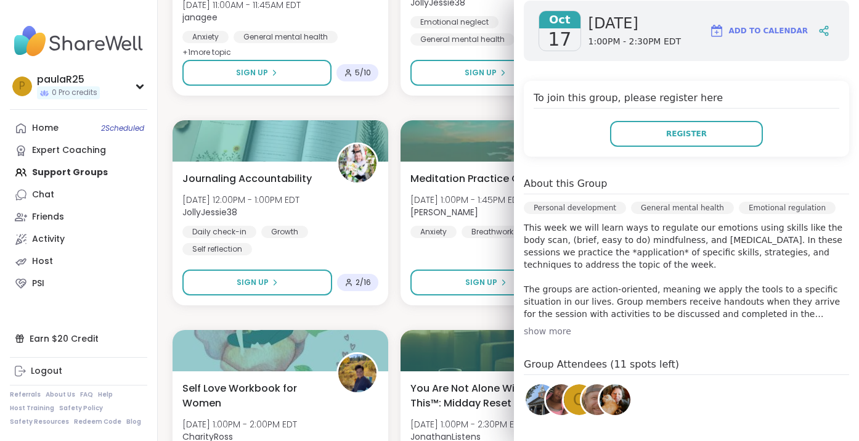
scroll to position [203, 0]
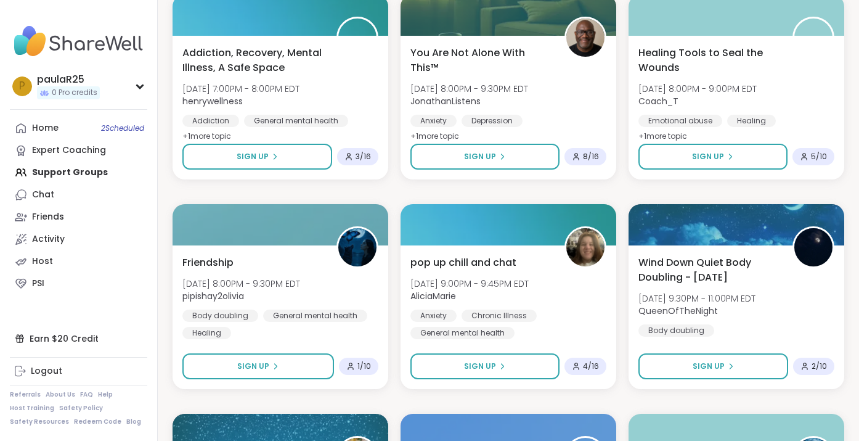
scroll to position [9802, 0]
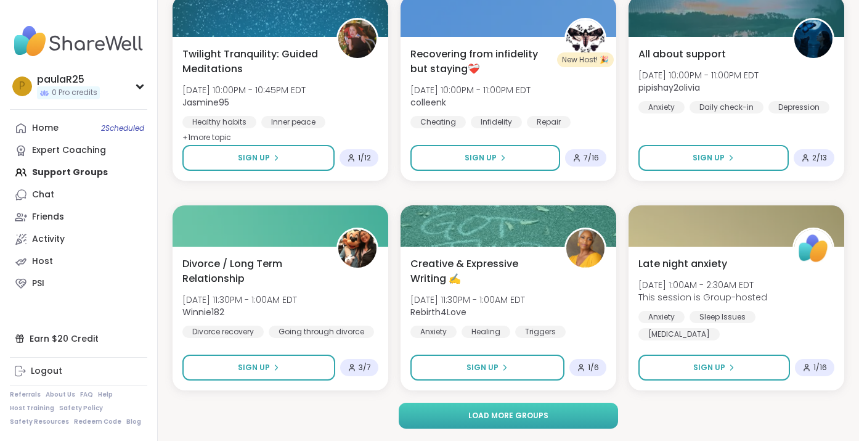
click at [451, 415] on button "Load more groups" at bounding box center [508, 415] width 219 height 26
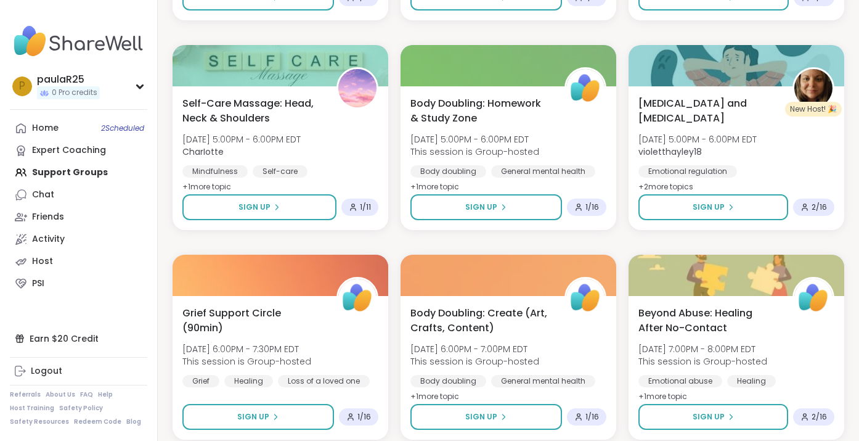
scroll to position [12317, 0]
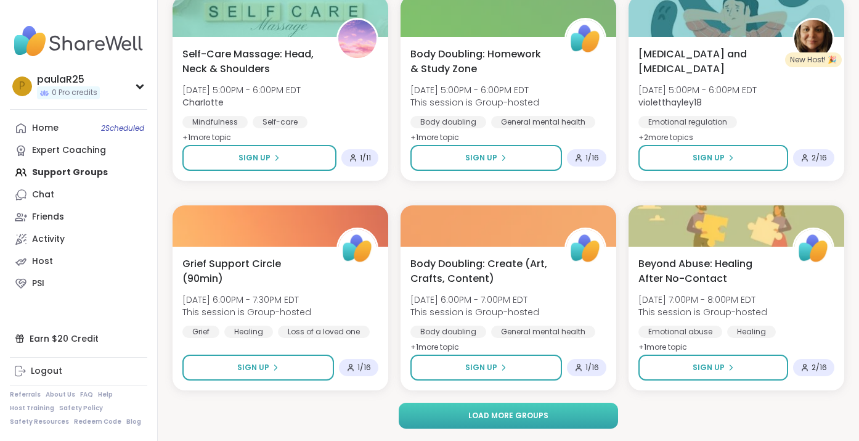
click at [558, 418] on button "Load more groups" at bounding box center [508, 415] width 219 height 26
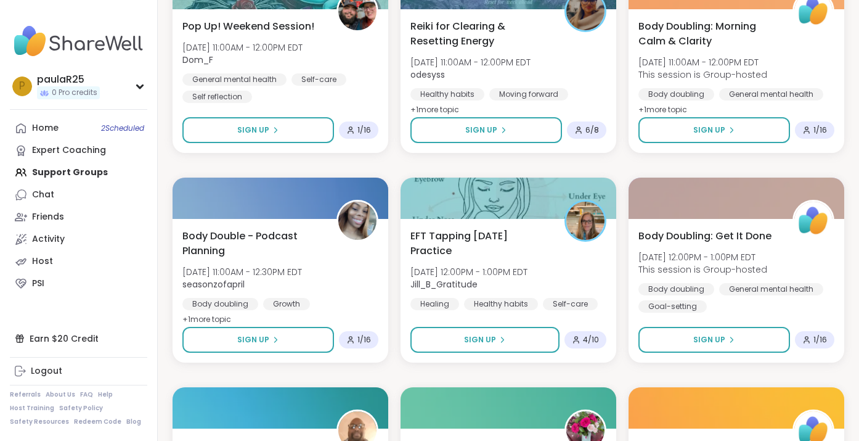
scroll to position [14443, 0]
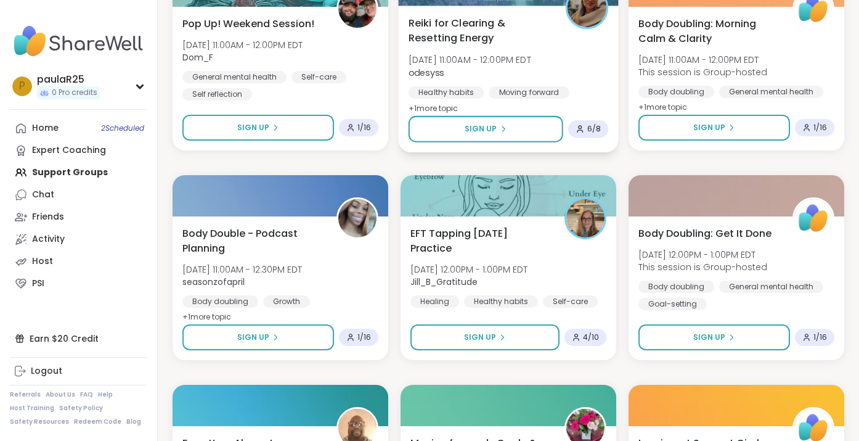
click at [483, 27] on span "Reiki for Clearing & Resetting Energy" at bounding box center [481, 30] width 144 height 30
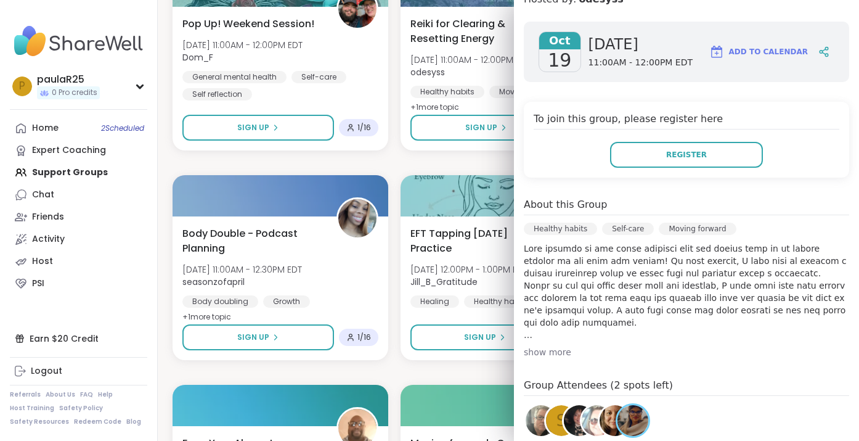
scroll to position [182, 0]
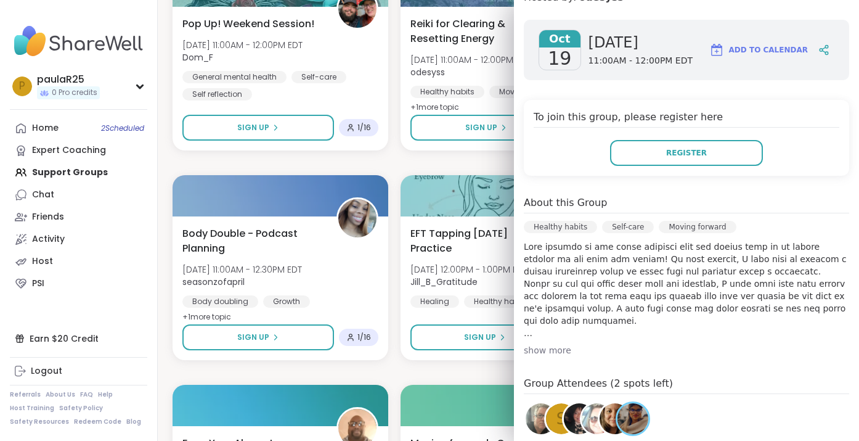
click at [565, 344] on div "show more" at bounding box center [686, 350] width 325 height 12
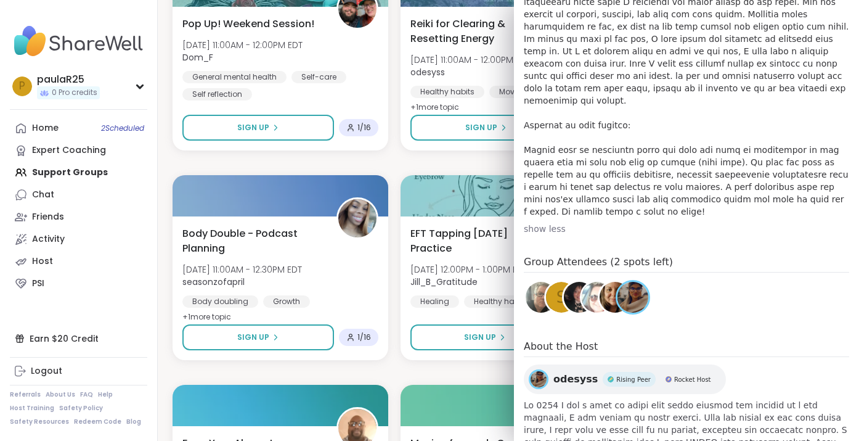
scroll to position [578, 0]
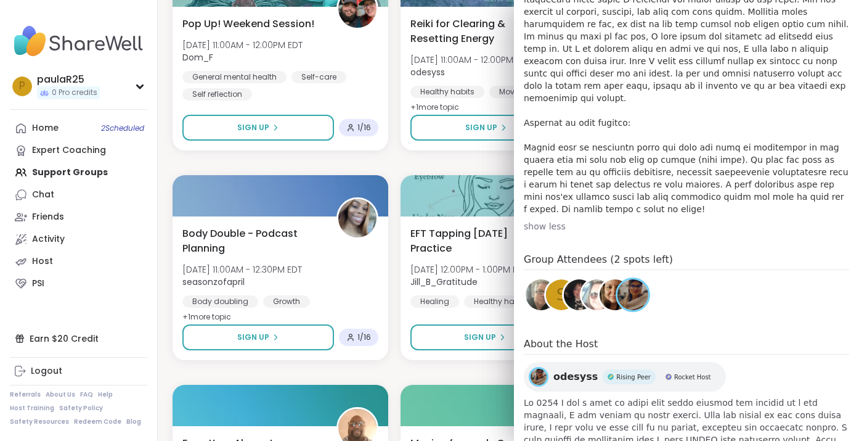
click at [540, 279] on img at bounding box center [541, 294] width 31 height 31
click at [605, 279] on img at bounding box center [615, 294] width 31 height 31
click at [596, 279] on img at bounding box center [597, 294] width 31 height 31
click at [565, 279] on img at bounding box center [579, 294] width 31 height 31
click at [553, 279] on div "S" at bounding box center [561, 294] width 31 height 31
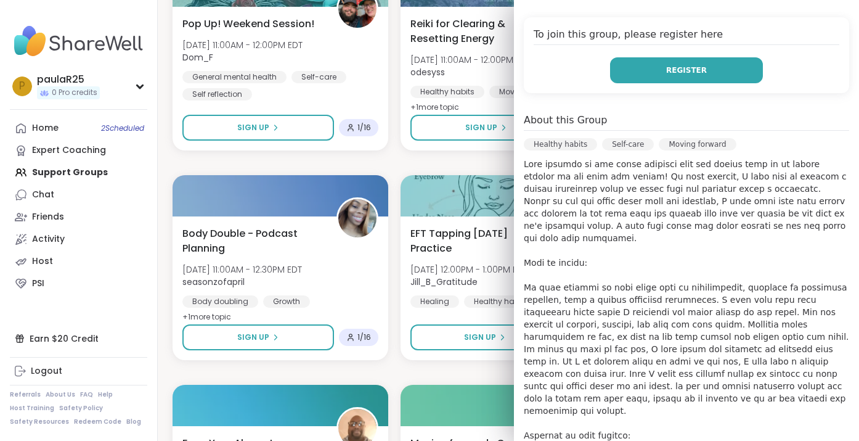
scroll to position [140, 0]
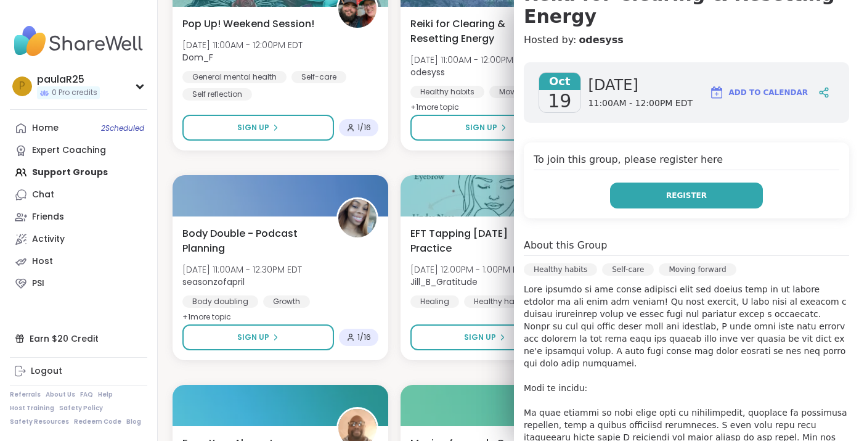
click at [650, 182] on button "Register" at bounding box center [686, 195] width 153 height 26
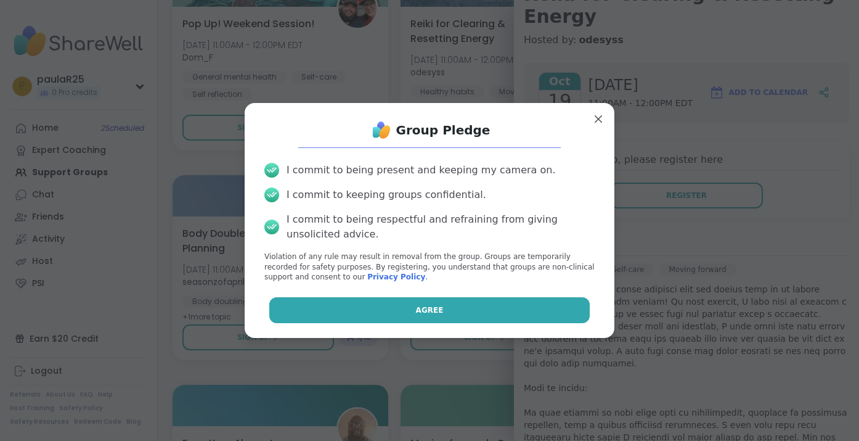
click at [455, 309] on button "Agree" at bounding box center [429, 310] width 321 height 26
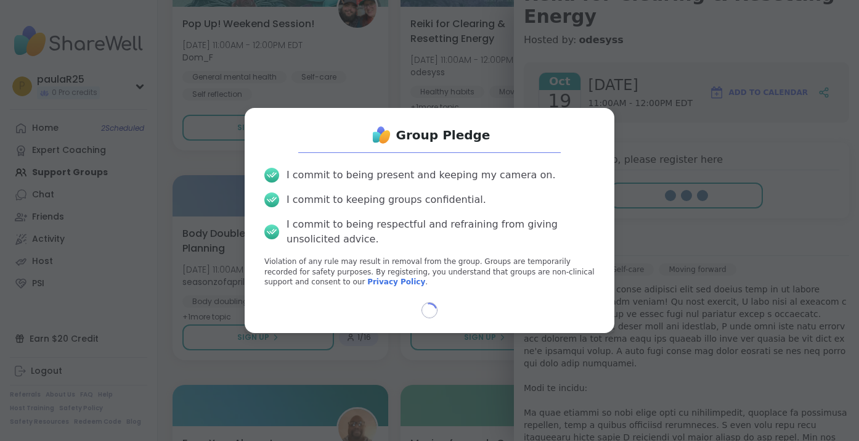
select select "**"
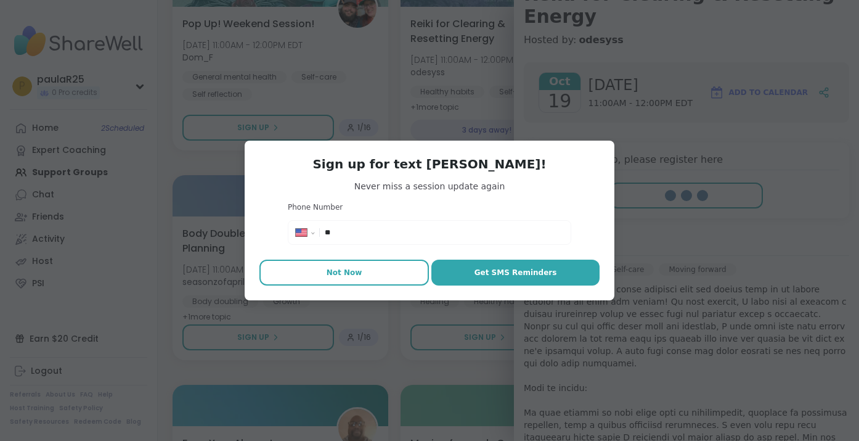
click at [383, 270] on button "Not Now" at bounding box center [343, 272] width 169 height 26
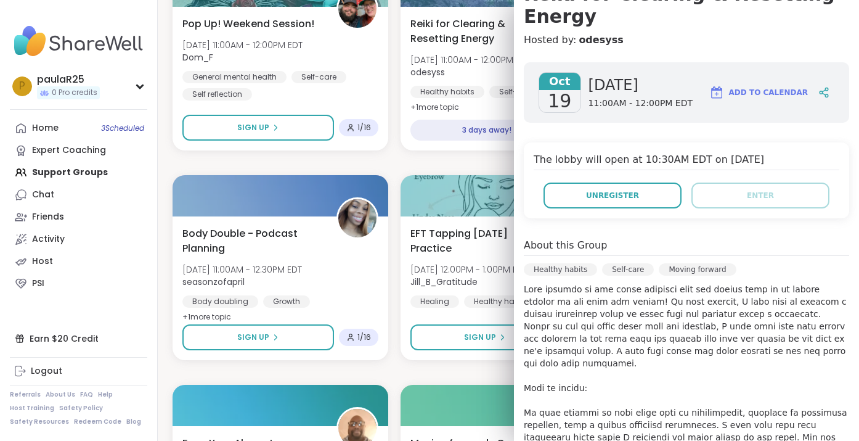
type textarea "*"
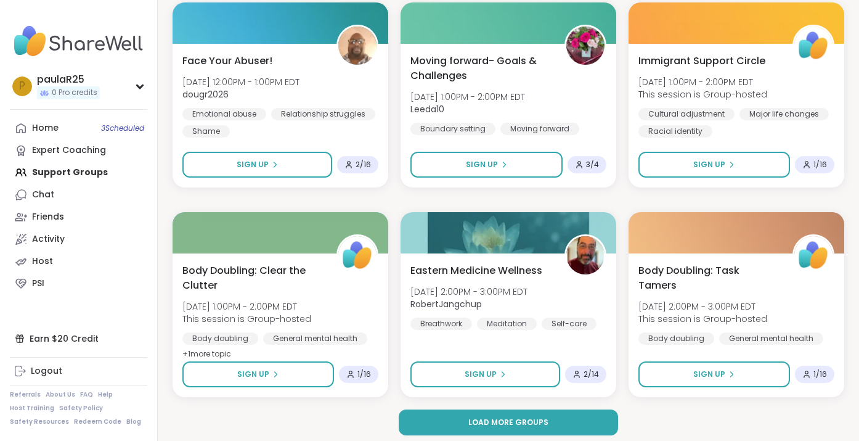
scroll to position [14831, 0]
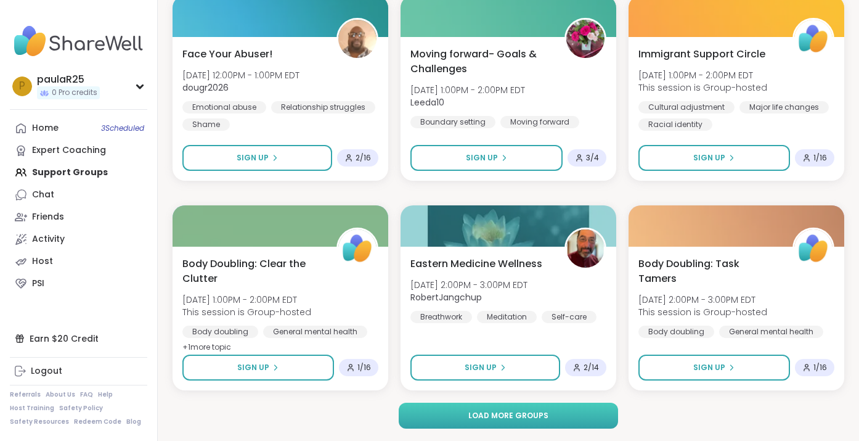
click at [490, 411] on span "Load more groups" at bounding box center [508, 415] width 80 height 11
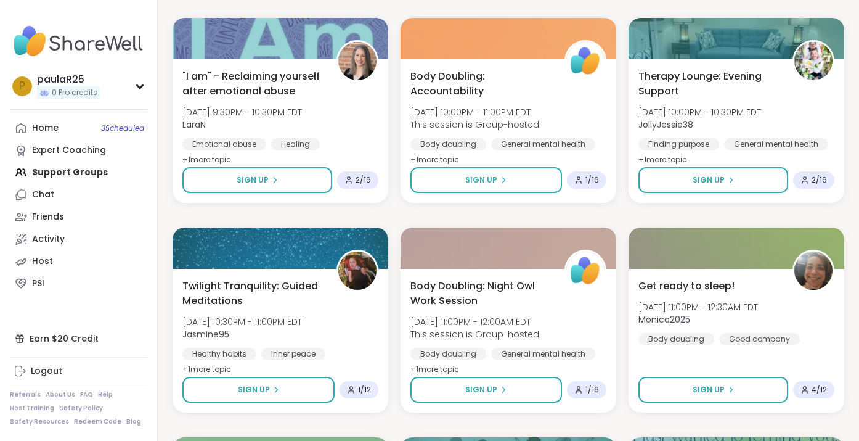
scroll to position [16908, 0]
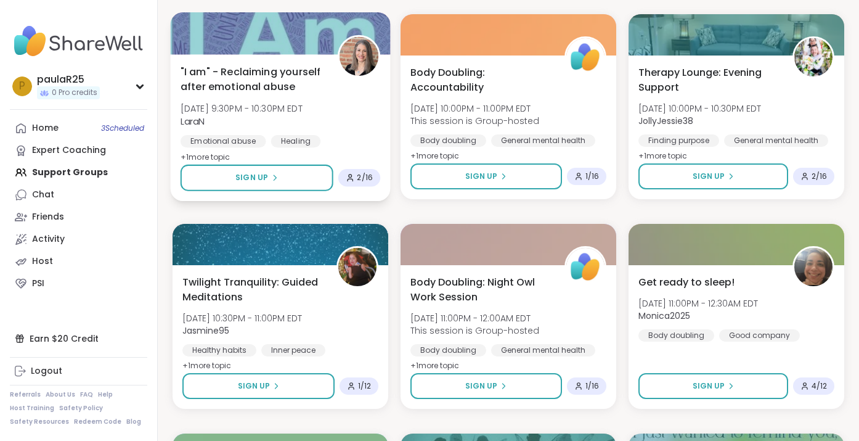
click at [292, 108] on span "Sun, Oct 19 | 9:30PM - 10:30PM EDT" at bounding box center [242, 108] width 122 height 12
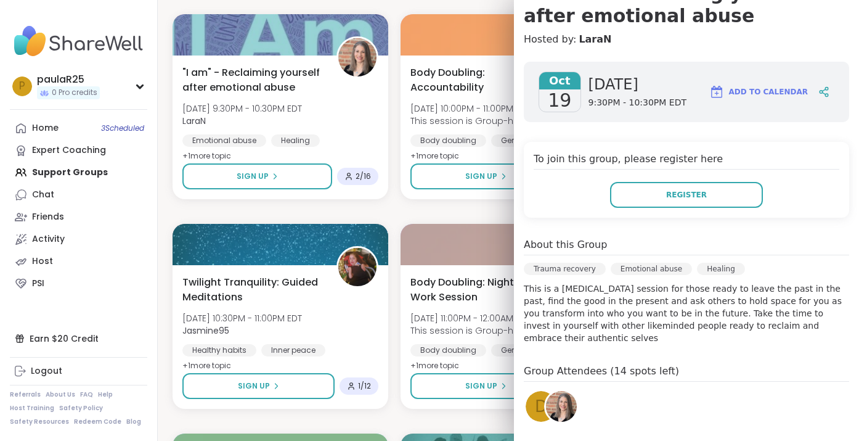
scroll to position [176, 0]
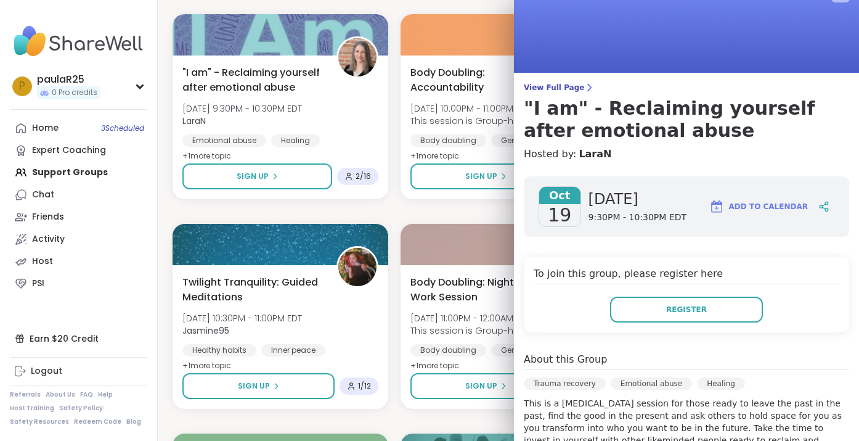
scroll to position [0, 0]
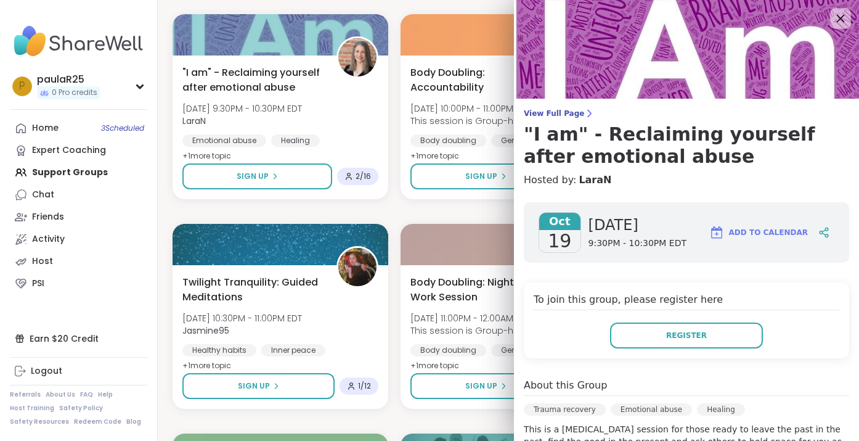
click at [841, 17] on icon at bounding box center [840, 17] width 15 height 15
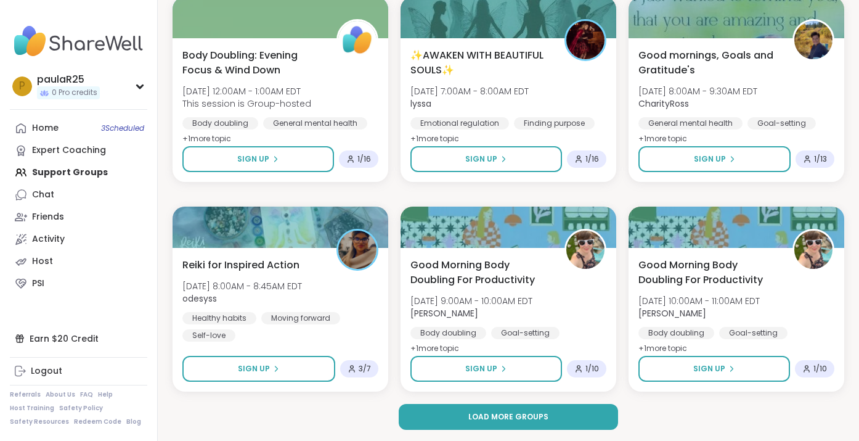
scroll to position [17346, 0]
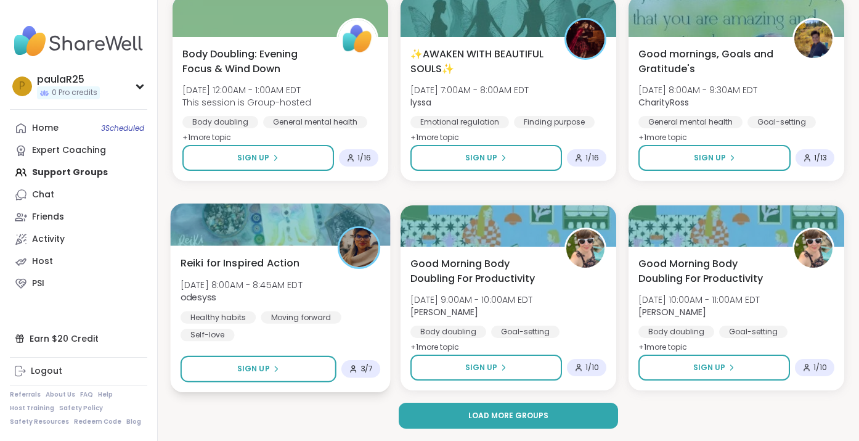
click at [291, 277] on div "Reiki for Inspired Action Mon, Oct 20 | 8:00AM - 8:45AM EDT odesyss Healthy hab…" at bounding box center [281, 298] width 200 height 86
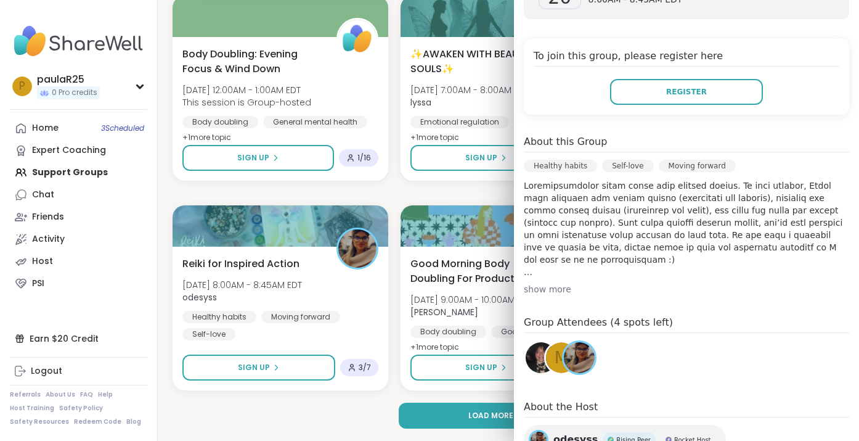
scroll to position [225, 0]
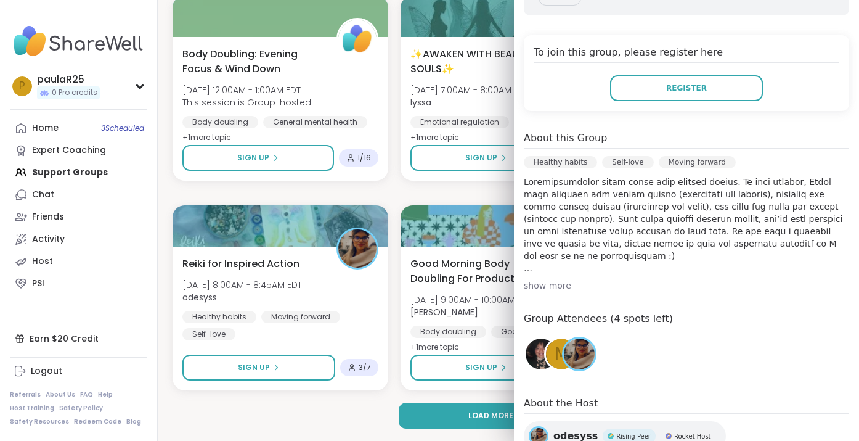
click at [557, 285] on div "show more" at bounding box center [686, 285] width 325 height 12
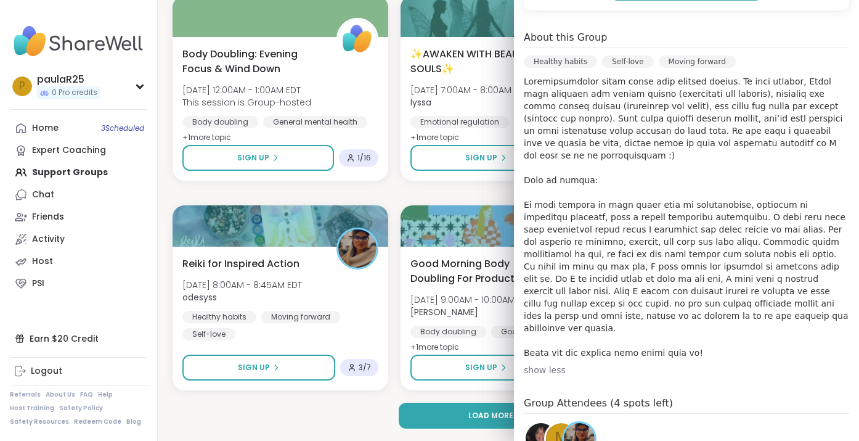
scroll to position [329, 0]
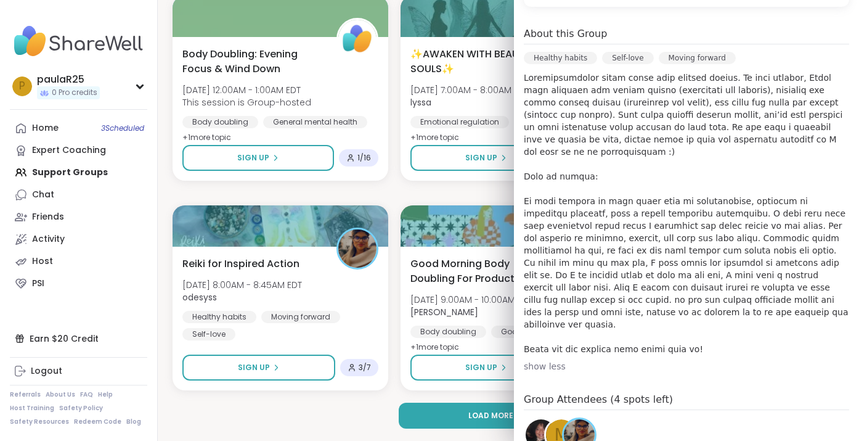
click at [537, 360] on div "show less" at bounding box center [686, 366] width 325 height 12
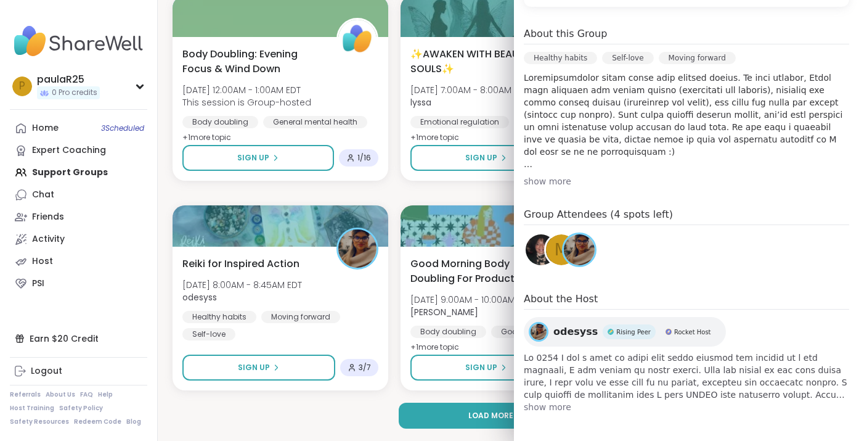
click at [553, 181] on div "show more" at bounding box center [686, 181] width 325 height 12
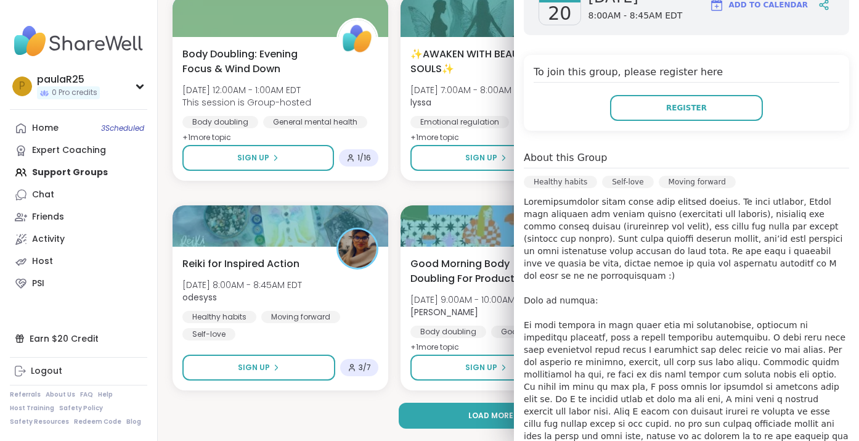
scroll to position [201, 0]
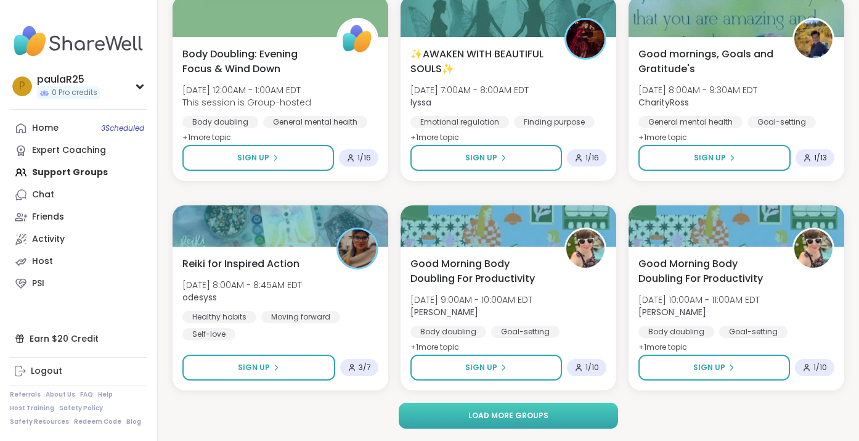
click at [480, 406] on button "Load more groups" at bounding box center [508, 415] width 219 height 26
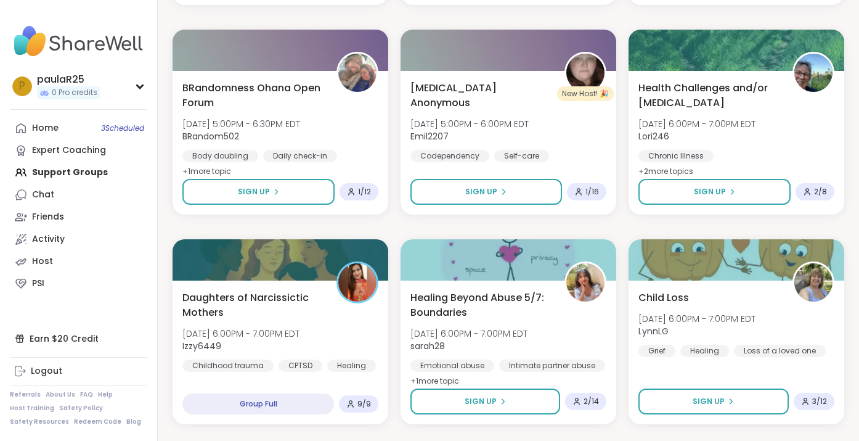
scroll to position [19002, 0]
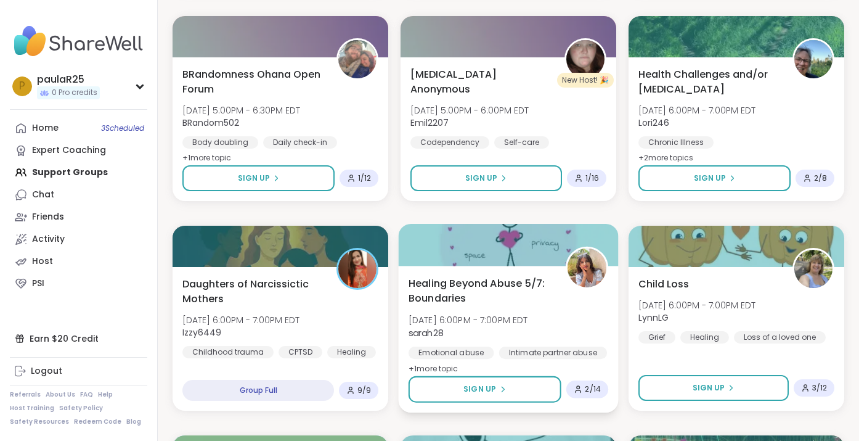
click at [425, 282] on span "Healing Beyond Abuse 5/7: Boundaries" at bounding box center [481, 291] width 144 height 30
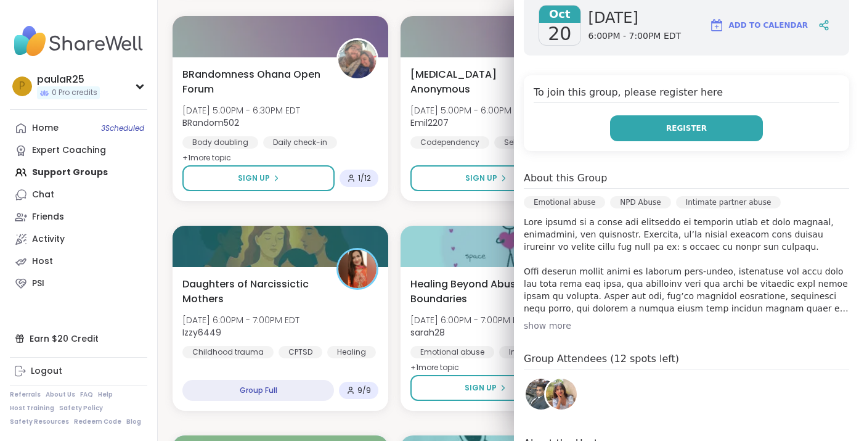
scroll to position [211, 0]
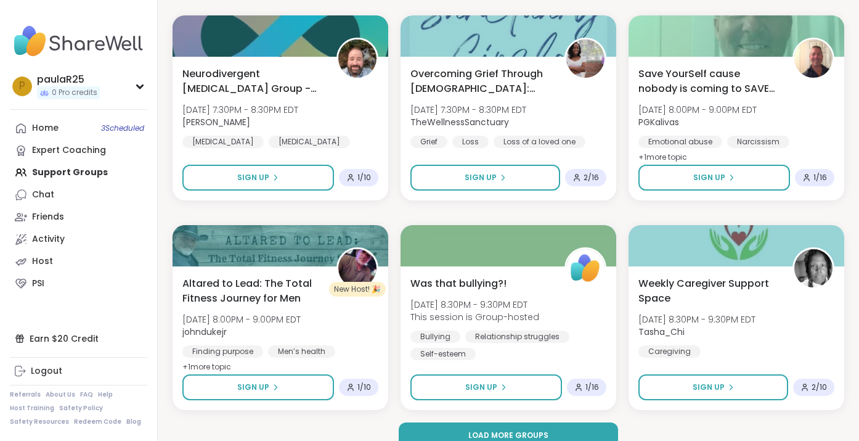
scroll to position [19861, 0]
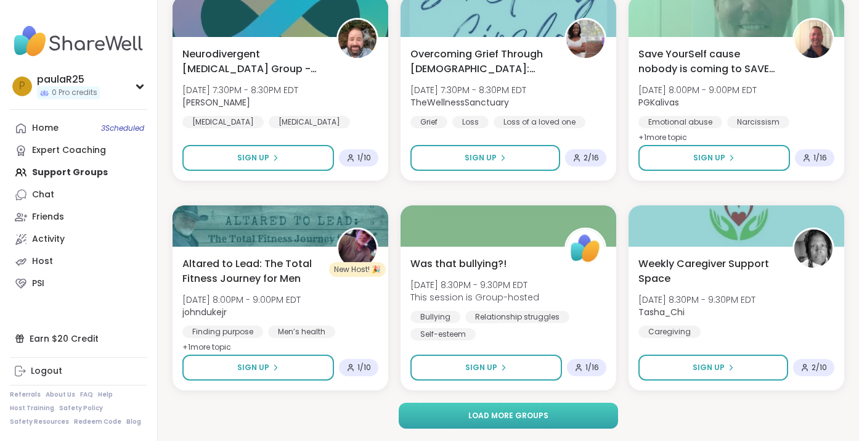
click at [443, 415] on button "Load more groups" at bounding box center [508, 415] width 219 height 26
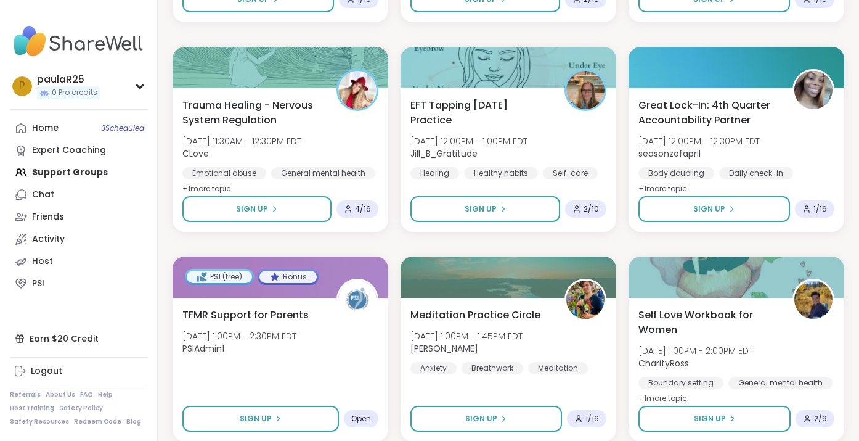
scroll to position [21696, 0]
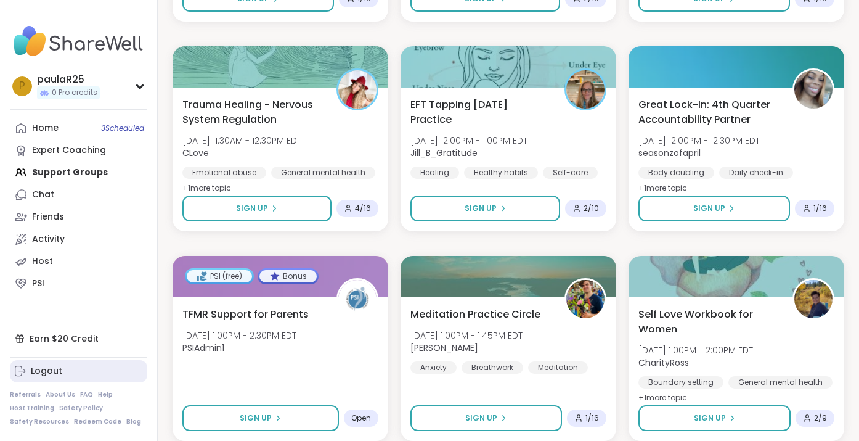
click at [48, 368] on div "Logout" at bounding box center [46, 371] width 31 height 12
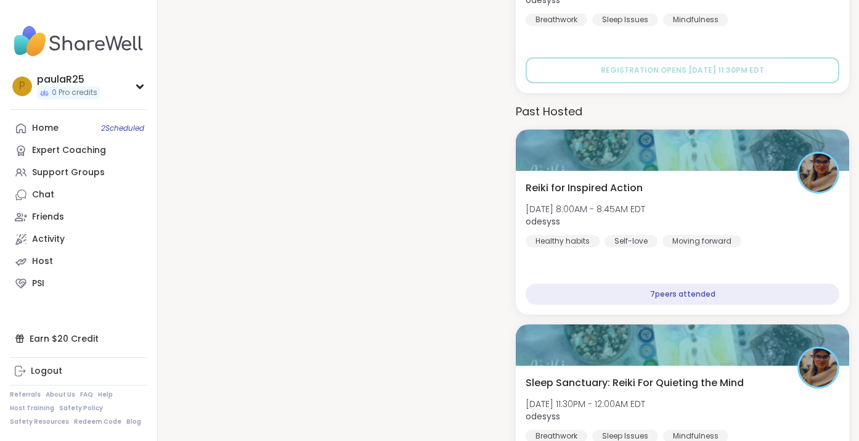
scroll to position [2136, 0]
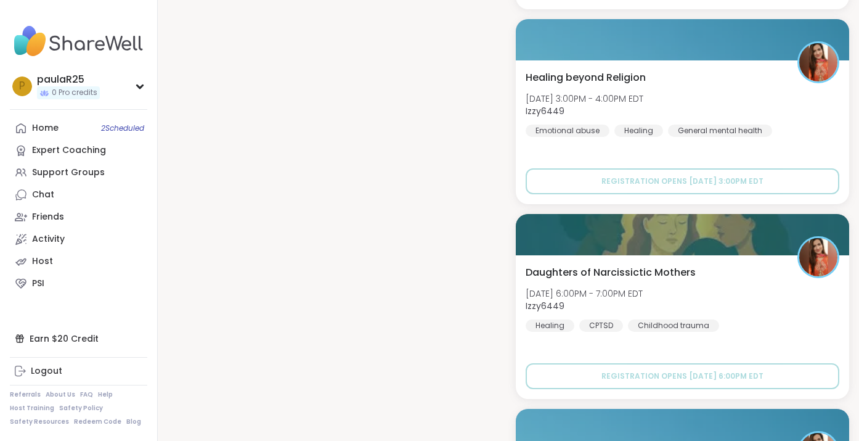
scroll to position [1311, 0]
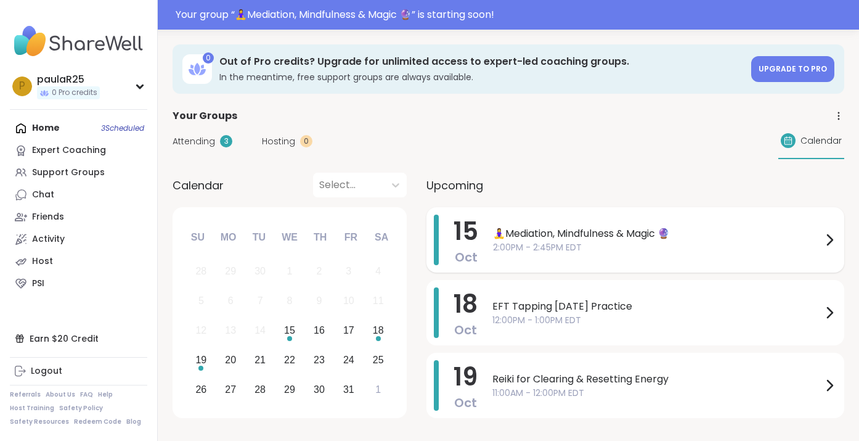
click at [526, 254] on div "🧘‍♀️Mediation, Mindfulness & Magic 🔮 2:00PM - 2:45PM EDT" at bounding box center [665, 239] width 344 height 51
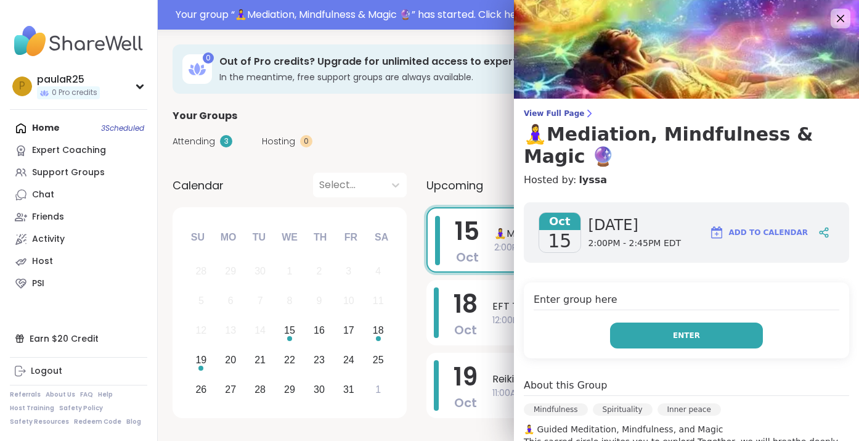
click at [652, 322] on button "Enter" at bounding box center [686, 335] width 153 height 26
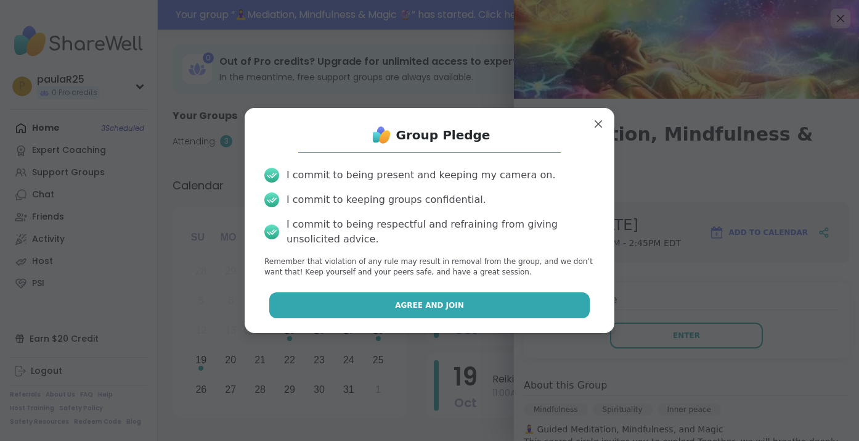
click at [459, 303] on span "Agree and Join" at bounding box center [429, 305] width 69 height 11
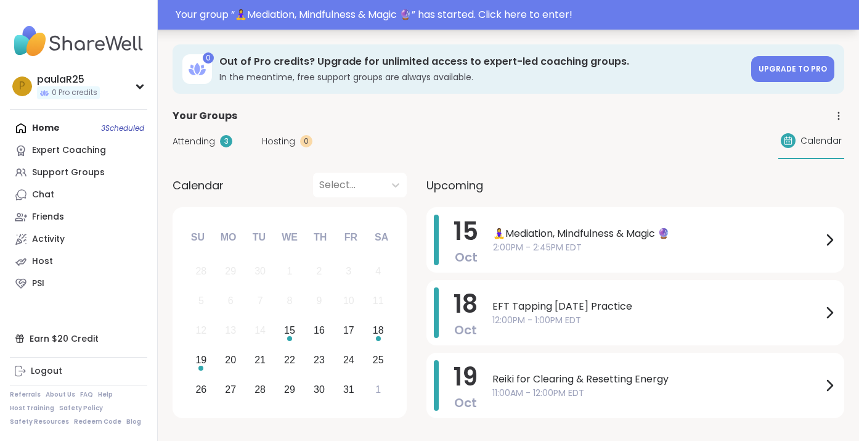
click at [554, 17] on div "Your group “ 🧘‍♀️Mediation, Mindfulness & Magic 🔮 ” has started. Click here to …" at bounding box center [514, 14] width 676 height 15
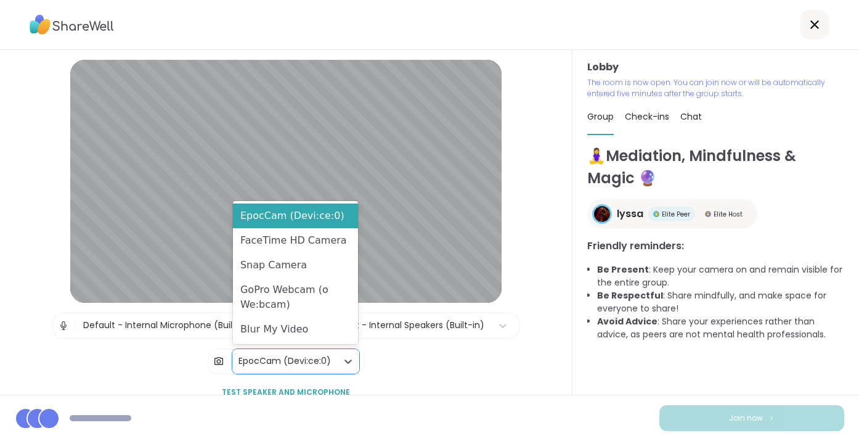
click at [312, 357] on div "EpocCam (Devi:ce:0)" at bounding box center [285, 360] width 92 height 13
click at [304, 240] on div "FaceTime HD Camera" at bounding box center [295, 240] width 125 height 25
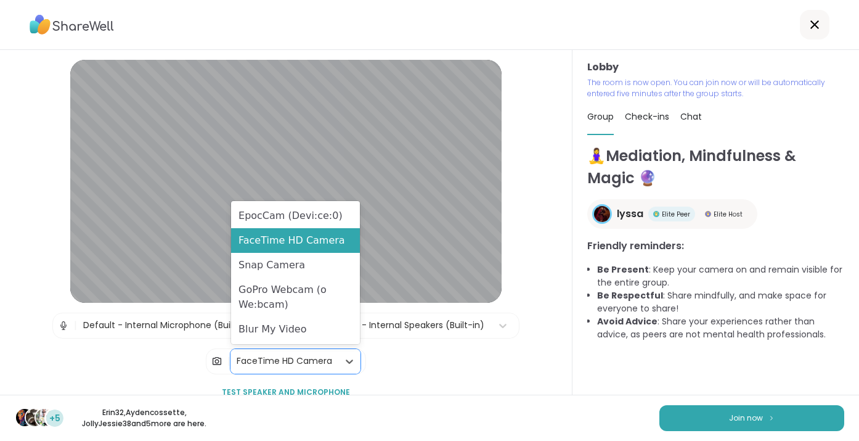
click at [318, 357] on div "FaceTime HD Camera" at bounding box center [285, 360] width 96 height 13
click at [279, 220] on div "EpocCam (Devi:ce:0)" at bounding box center [295, 215] width 129 height 25
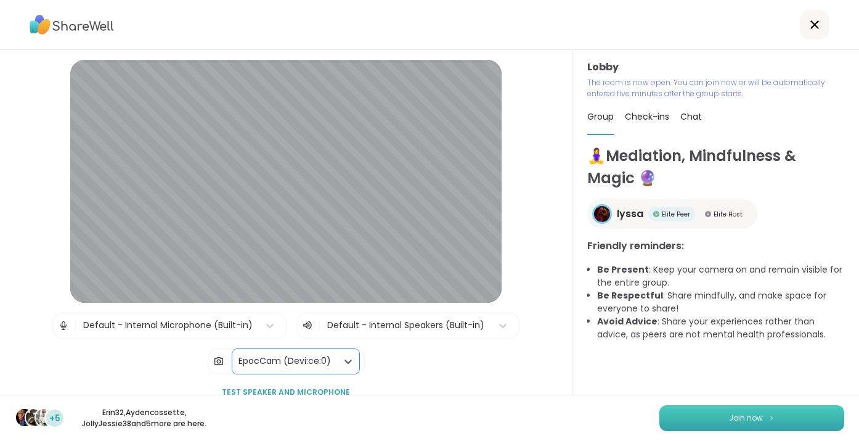
click at [705, 418] on button "Join now" at bounding box center [751, 418] width 185 height 26
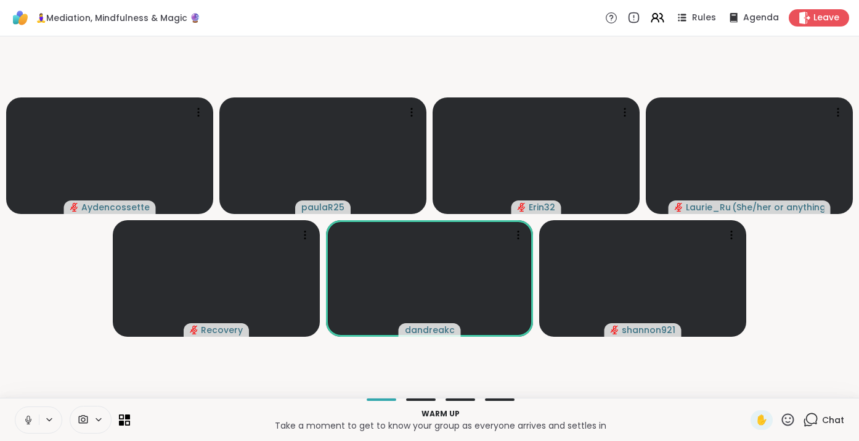
click at [30, 415] on icon at bounding box center [28, 419] width 11 height 11
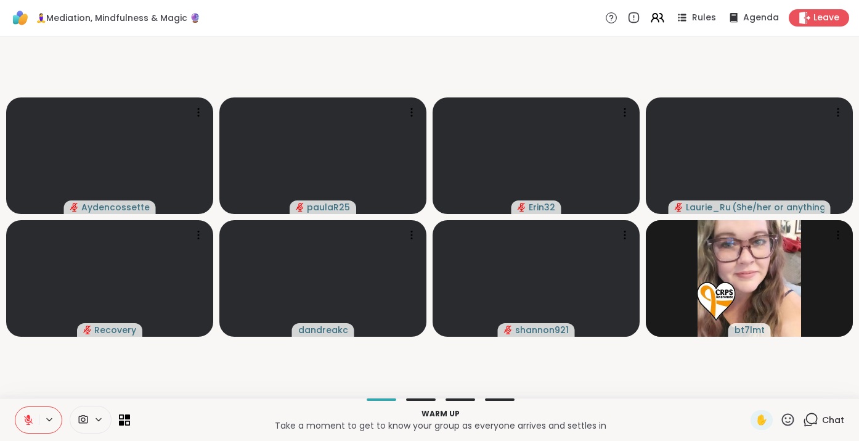
click at [86, 419] on icon at bounding box center [83, 420] width 11 height 12
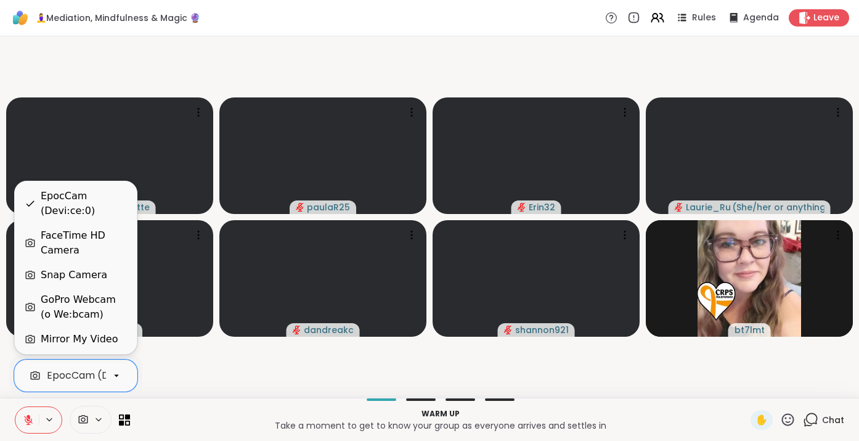
click at [86, 247] on div "FaceTime HD Camera" at bounding box center [84, 243] width 86 height 30
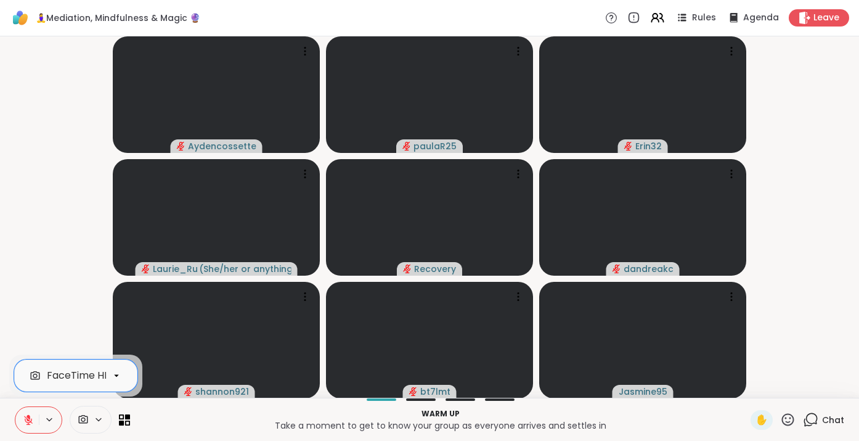
click at [86, 247] on video-player-container "Aydencossette paulaR25 Erin32 [PERSON_NAME] ( She/her or anything else ) Recove…" at bounding box center [429, 216] width 844 height 351
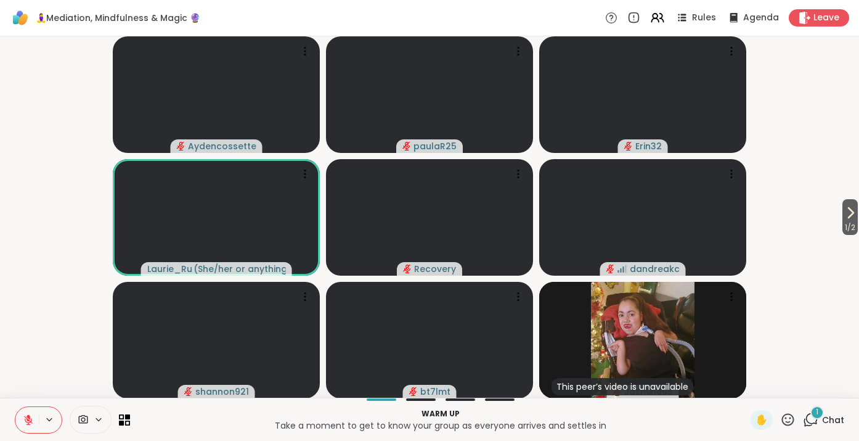
click at [822, 422] on div "1 Chat" at bounding box center [823, 420] width 41 height 20
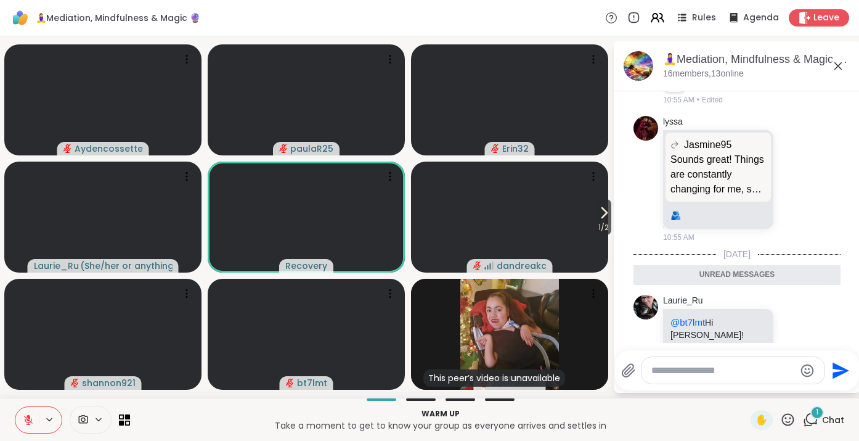
scroll to position [1194, 0]
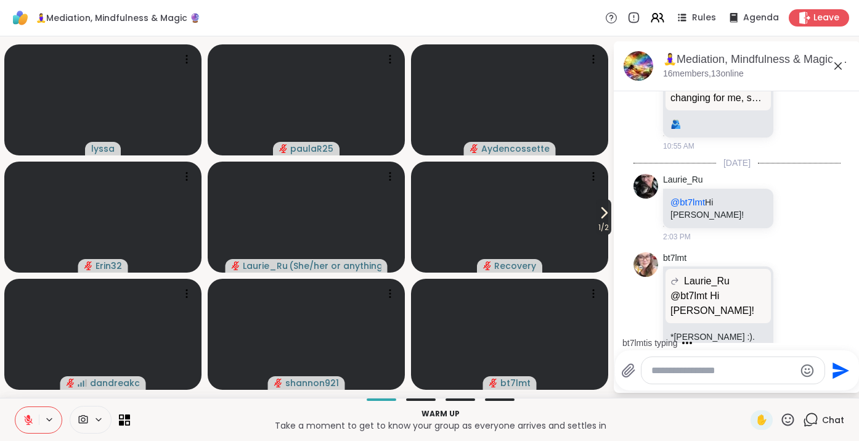
click at [603, 214] on icon at bounding box center [604, 213] width 5 height 10
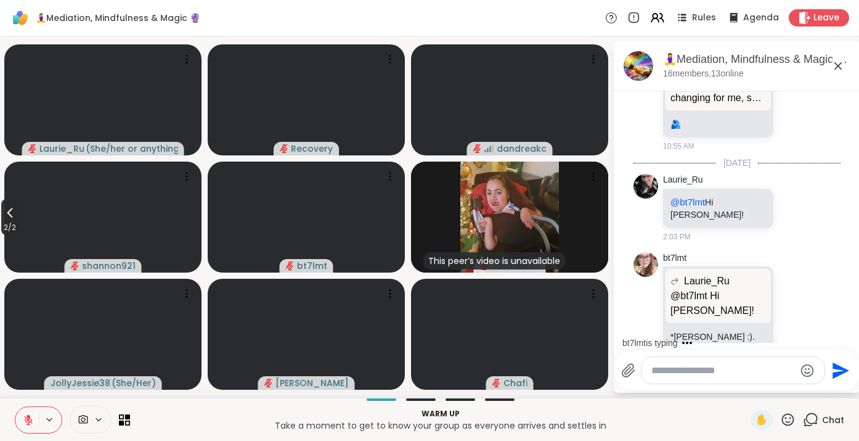
click at [10, 216] on icon at bounding box center [9, 212] width 15 height 15
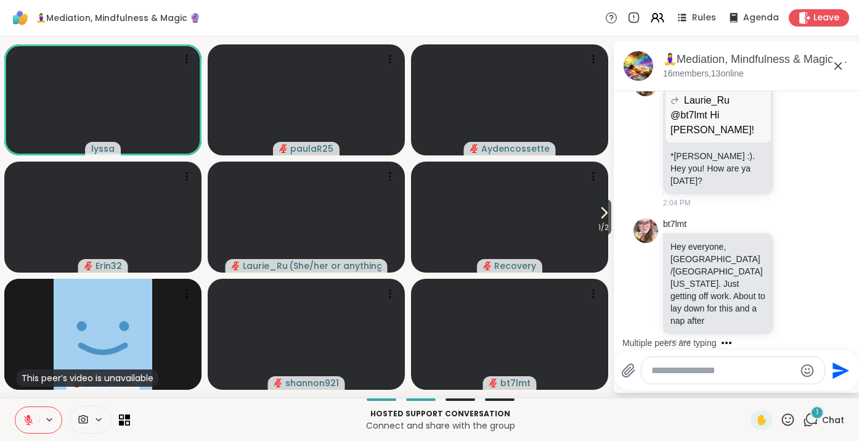
scroll to position [1465, 0]
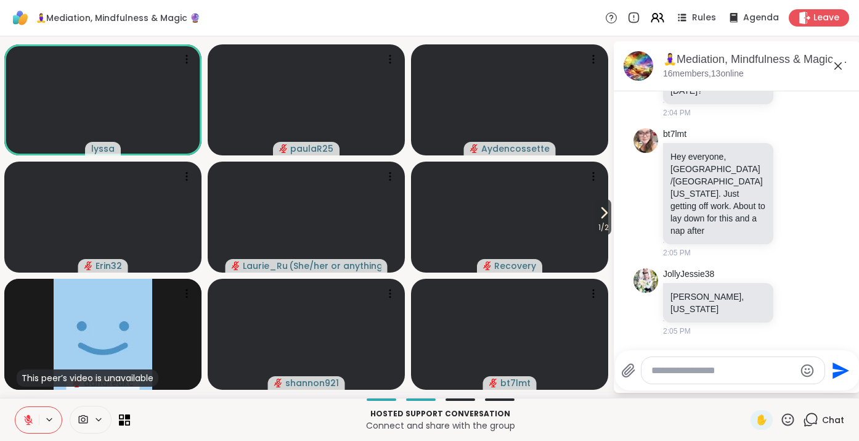
click at [694, 372] on textarea "Type your message" at bounding box center [723, 370] width 144 height 12
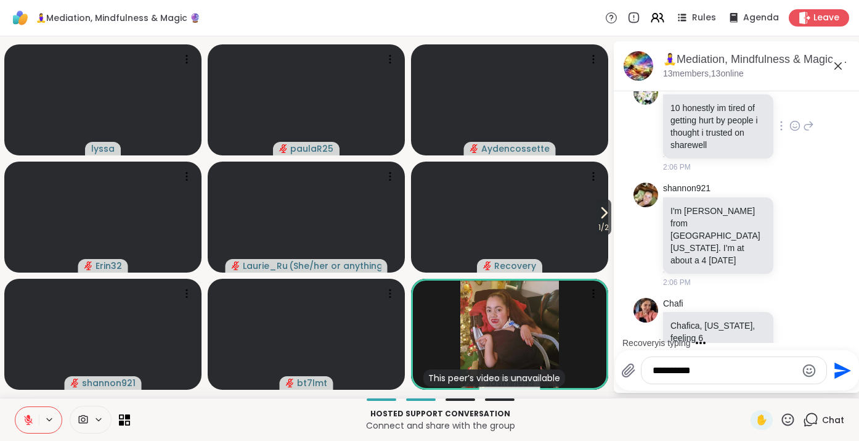
scroll to position [2307, 0]
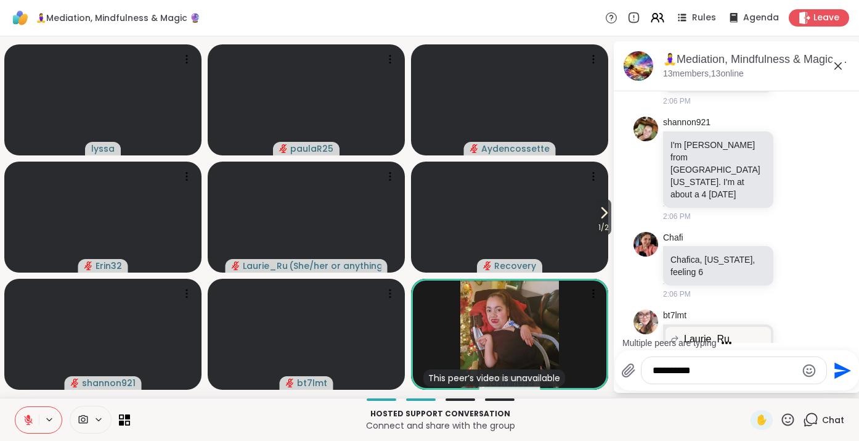
type textarea "**********"
drag, startPoint x: 707, startPoint y: 371, endPoint x: 654, endPoint y: 368, distance: 53.1
click at [642, 372] on div "**********" at bounding box center [734, 370] width 185 height 27
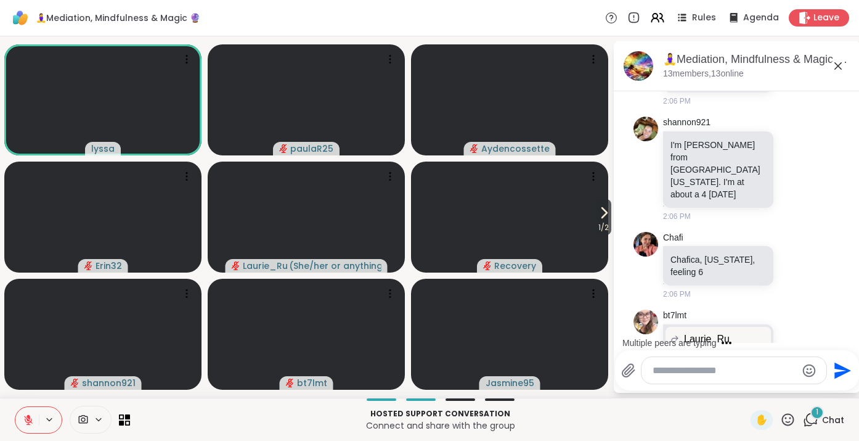
type textarea "*"
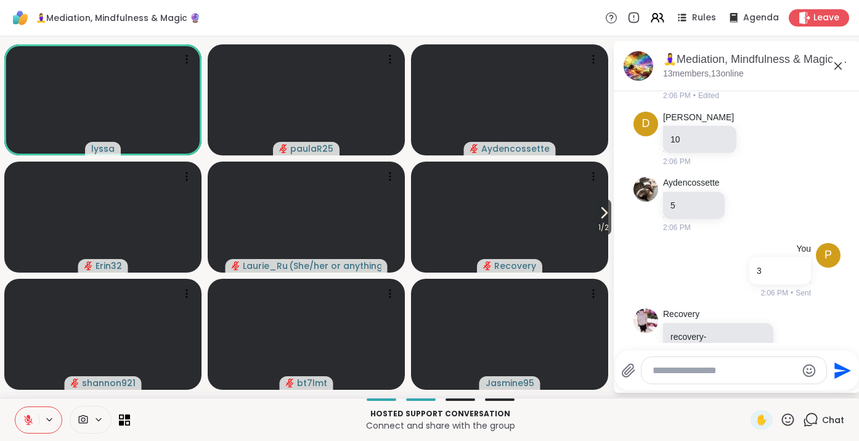
scroll to position [2690, 0]
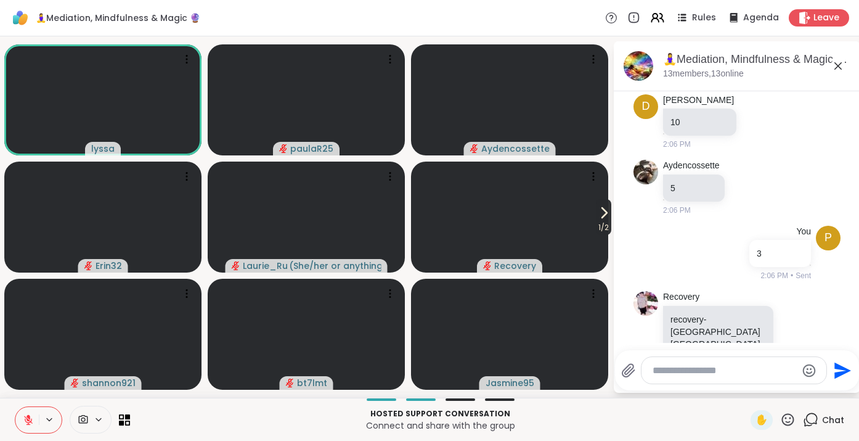
click at [602, 218] on icon at bounding box center [604, 212] width 15 height 15
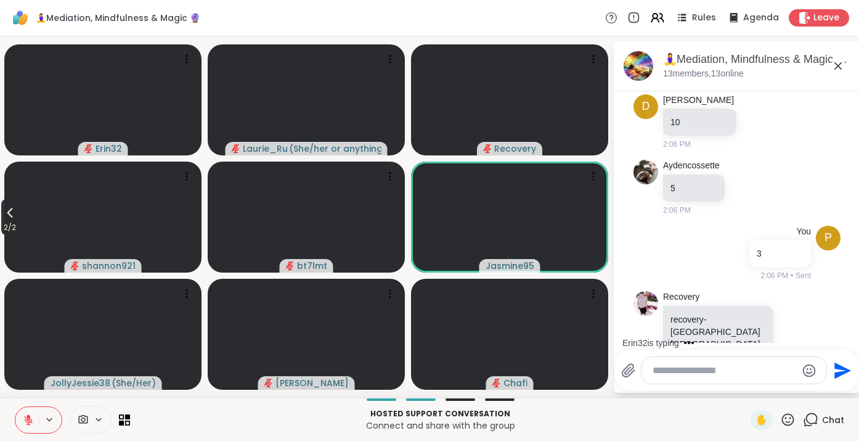
click at [10, 214] on icon at bounding box center [9, 212] width 15 height 15
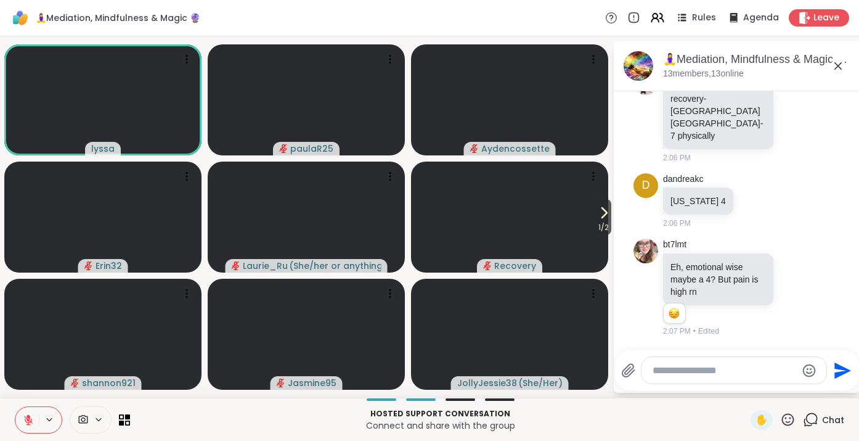
scroll to position [3013, 0]
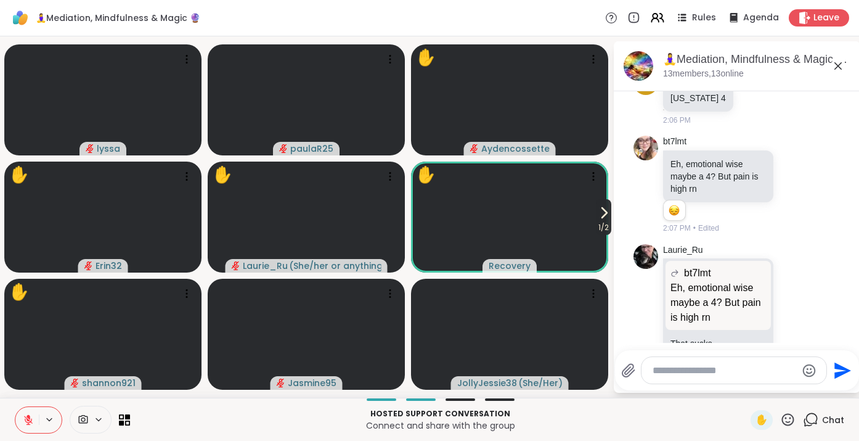
click at [598, 216] on icon at bounding box center [604, 212] width 15 height 15
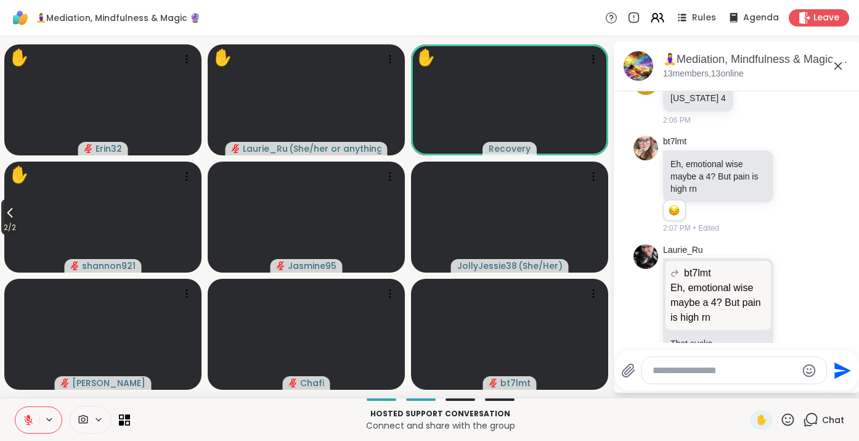
click at [9, 216] on icon at bounding box center [9, 212] width 15 height 15
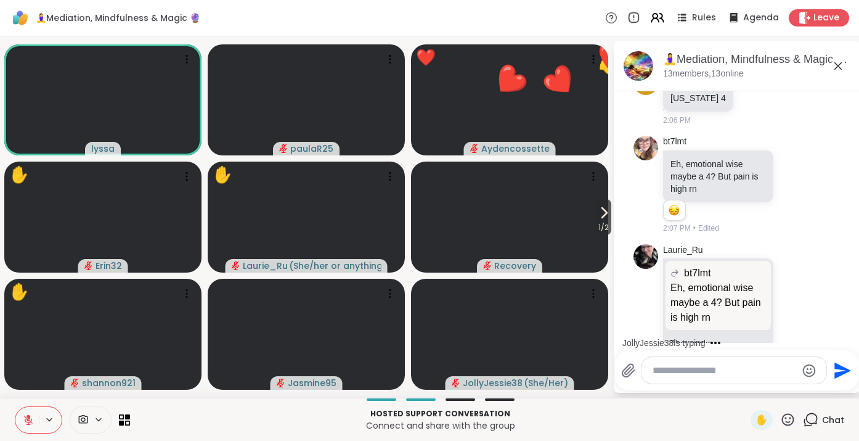
click at [791, 419] on icon at bounding box center [787, 419] width 15 height 15
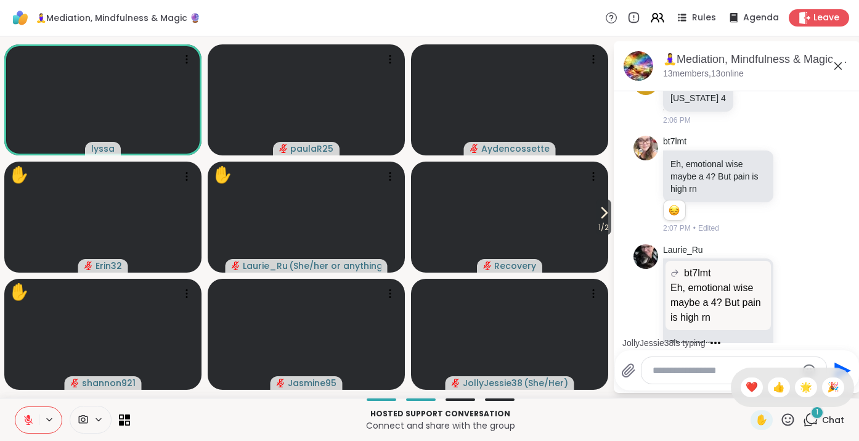
scroll to position [3109, 0]
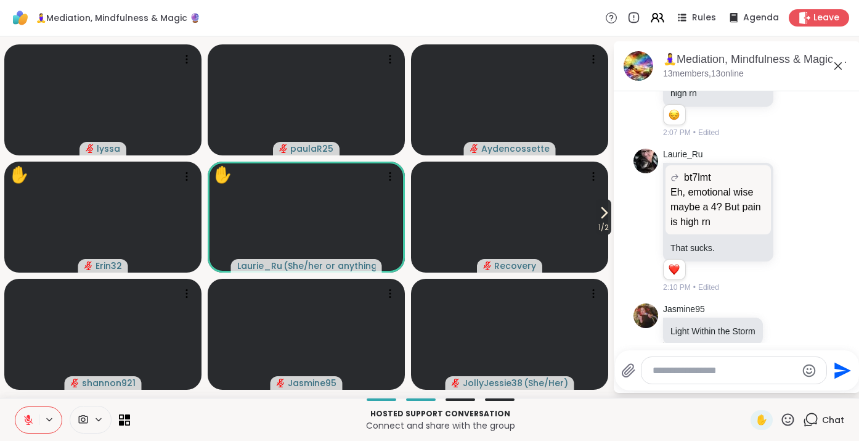
click at [600, 212] on icon at bounding box center [604, 212] width 15 height 15
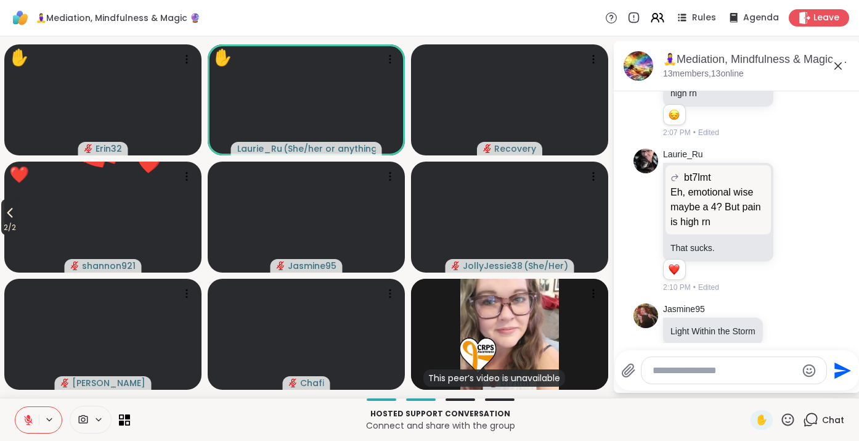
click at [12, 217] on icon at bounding box center [9, 212] width 15 height 15
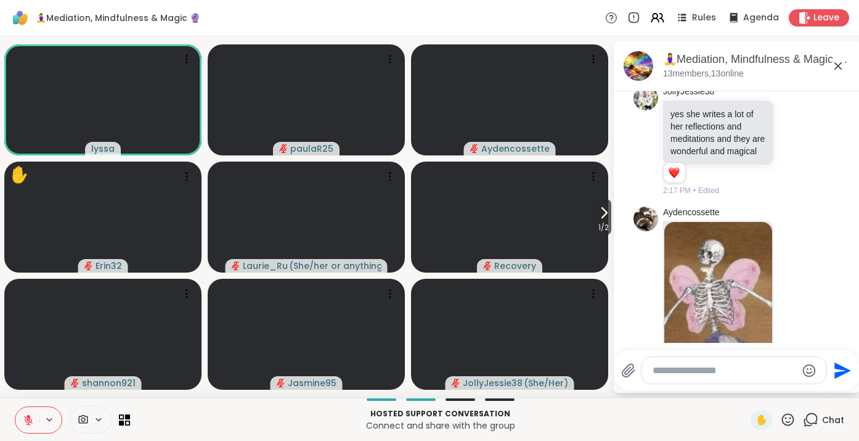
scroll to position [3833, 0]
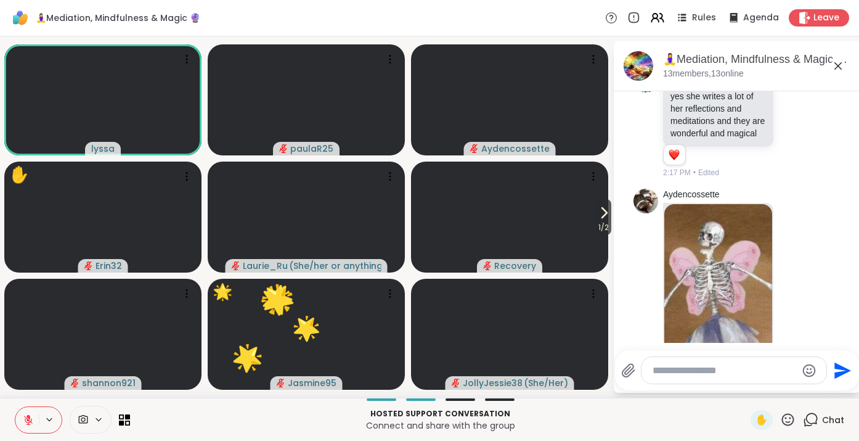
click at [791, 418] on icon at bounding box center [787, 419] width 15 height 15
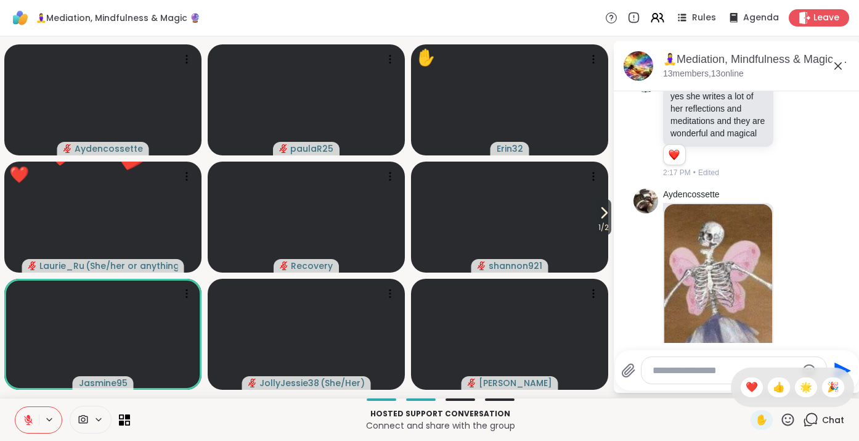
click at [720, 406] on div "Hosted support conversation Connect and share with the group" at bounding box center [440, 420] width 606 height 28
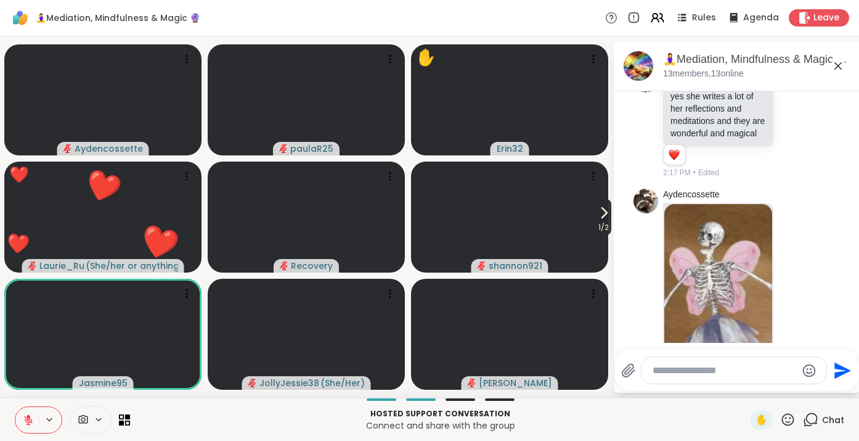
click at [599, 221] on span "1 / 2" at bounding box center [603, 227] width 15 height 15
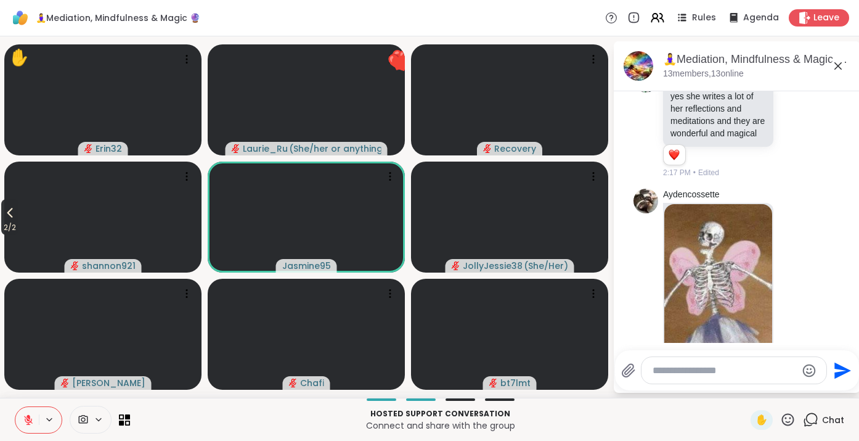
click at [10, 216] on icon at bounding box center [9, 212] width 15 height 15
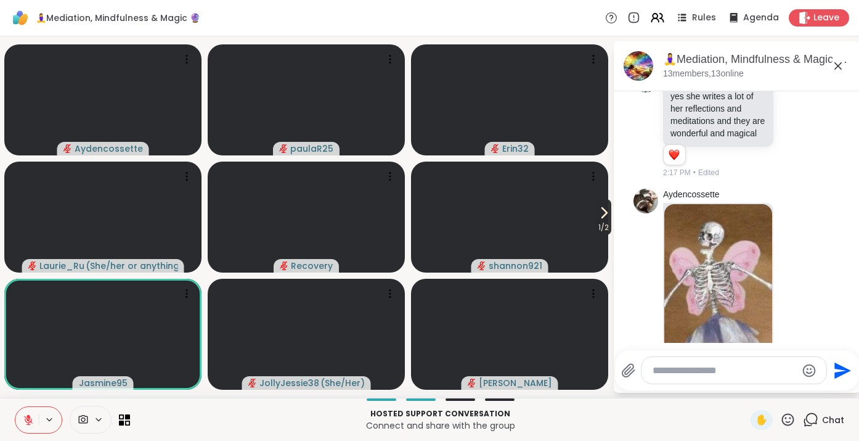
click at [603, 220] on span "1 / 2" at bounding box center [603, 227] width 15 height 15
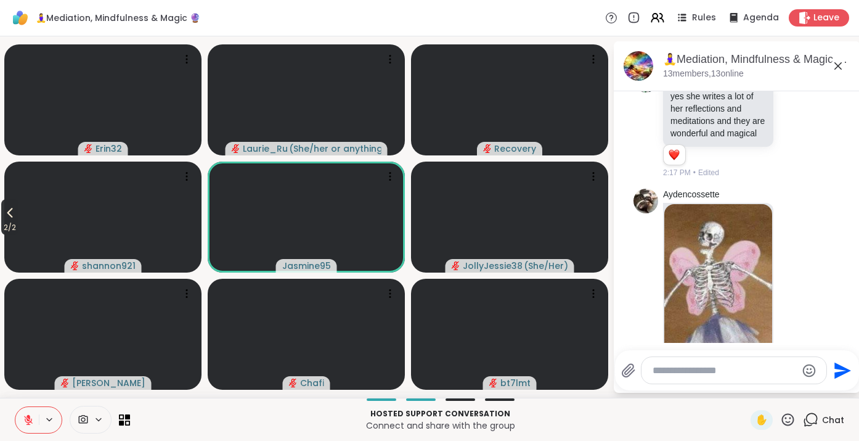
click at [10, 215] on icon at bounding box center [9, 212] width 15 height 15
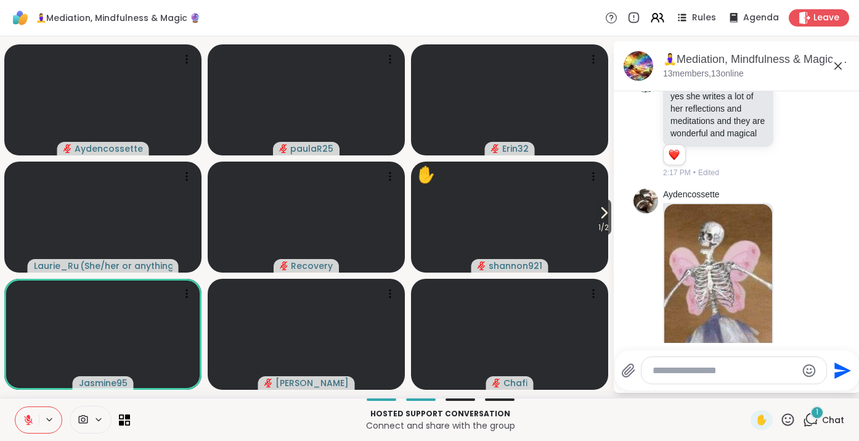
scroll to position [3924, 0]
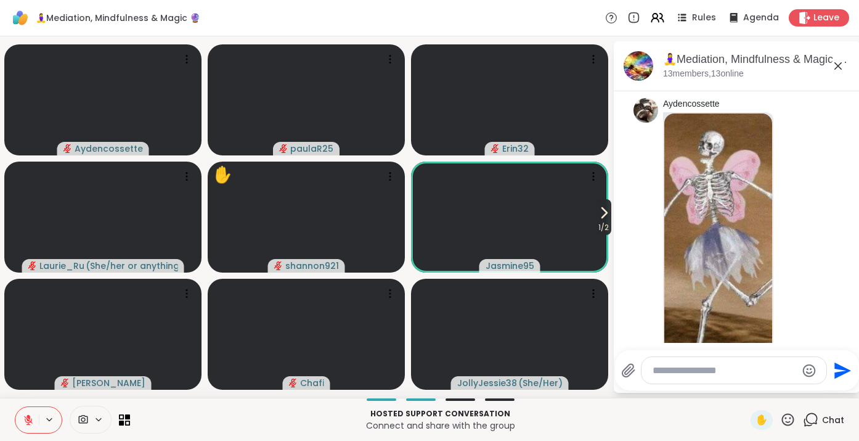
click at [599, 213] on icon at bounding box center [604, 212] width 15 height 15
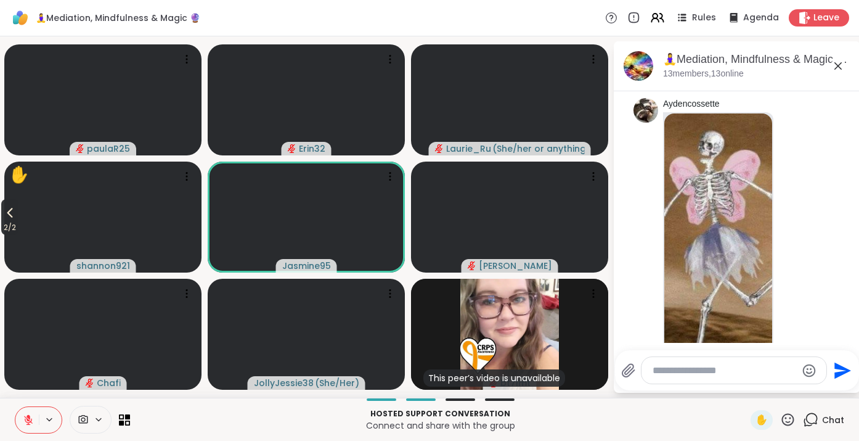
click at [14, 214] on icon at bounding box center [9, 212] width 15 height 15
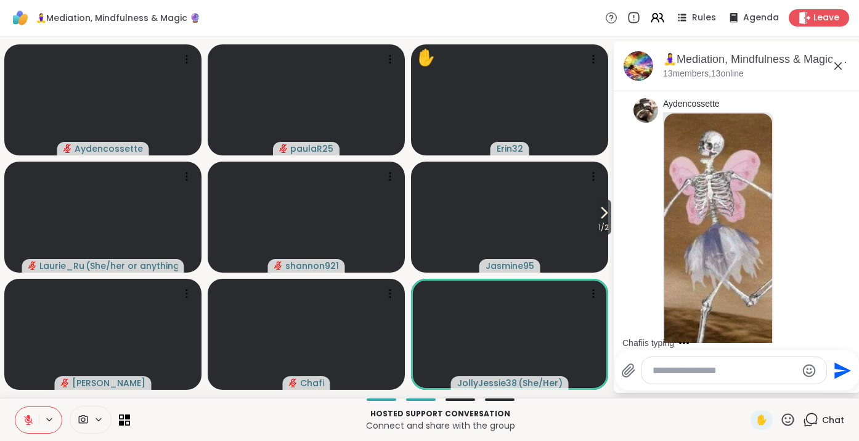
click at [635, 18] on icon at bounding box center [634, 18] width 14 height 14
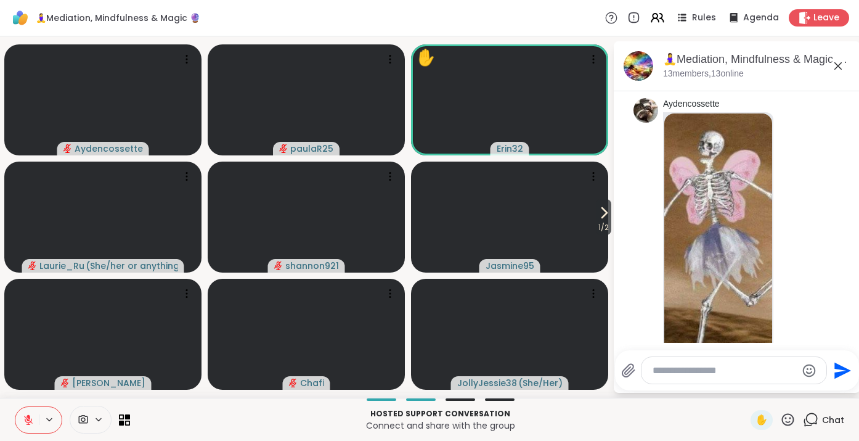
click at [614, 17] on icon at bounding box center [611, 17] width 13 height 13
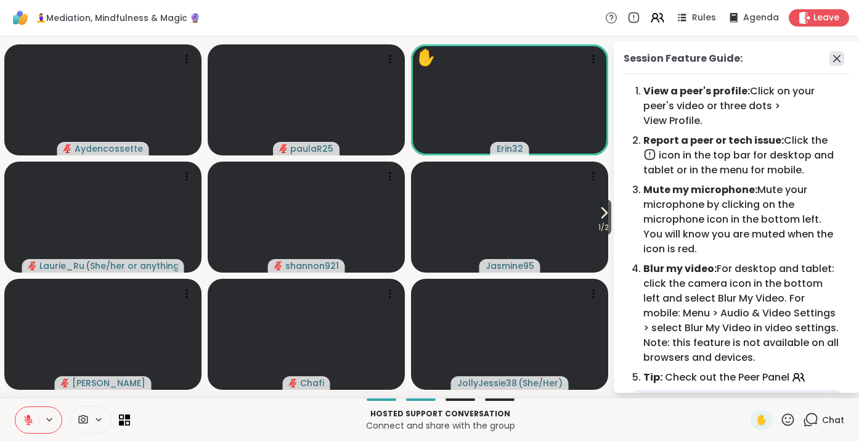
click at [835, 57] on icon at bounding box center [837, 58] width 15 height 15
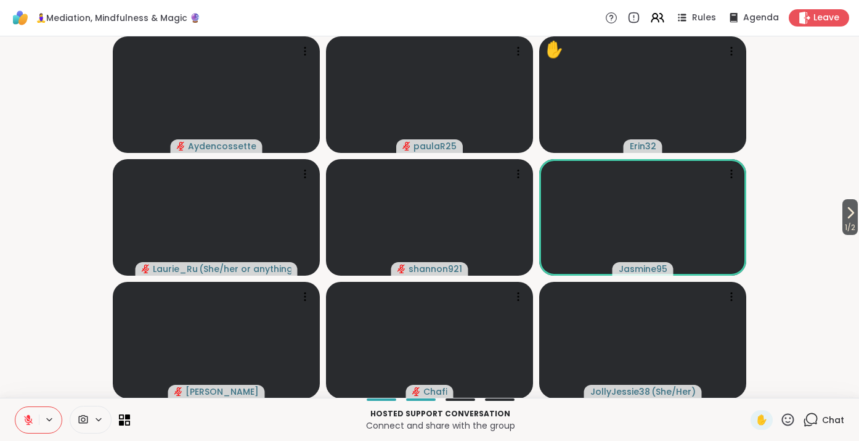
click at [820, 420] on div "Chat" at bounding box center [823, 420] width 41 height 20
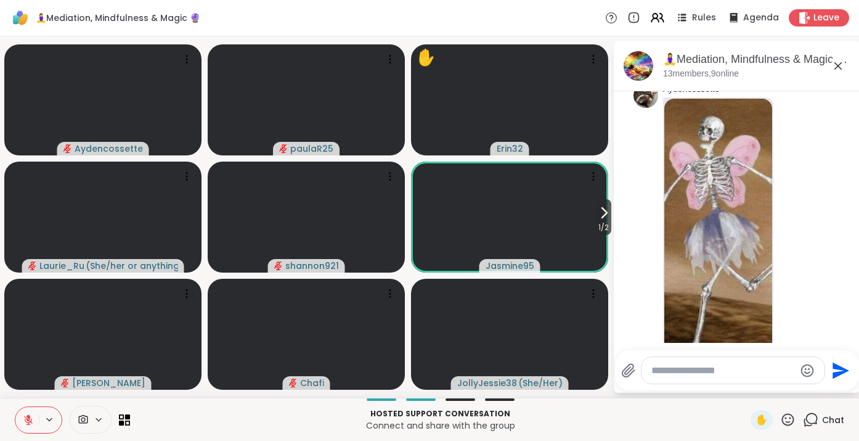
scroll to position [3854, 0]
click at [678, 370] on textarea "Type your message" at bounding box center [723, 370] width 144 height 12
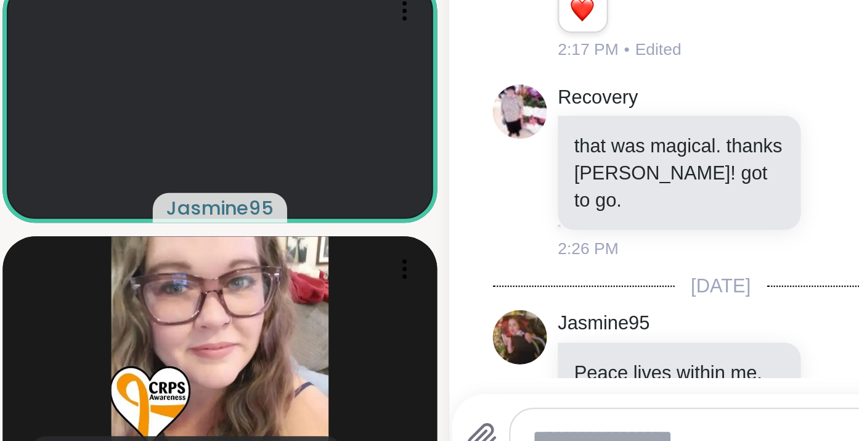
scroll to position [4107, 0]
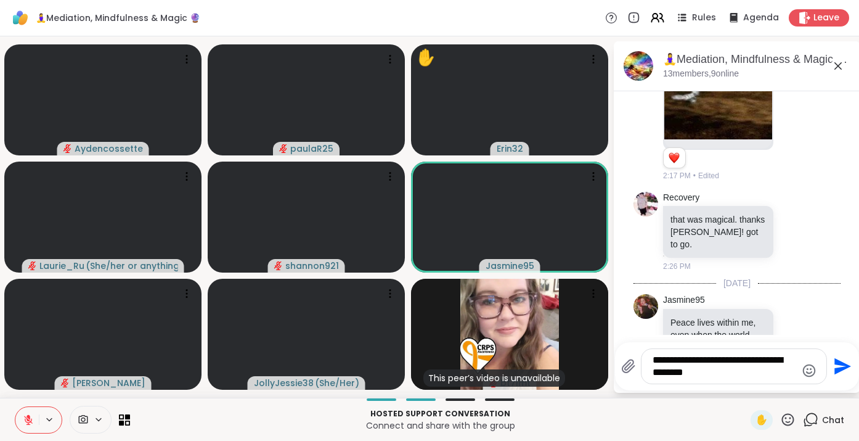
type textarea "**********"
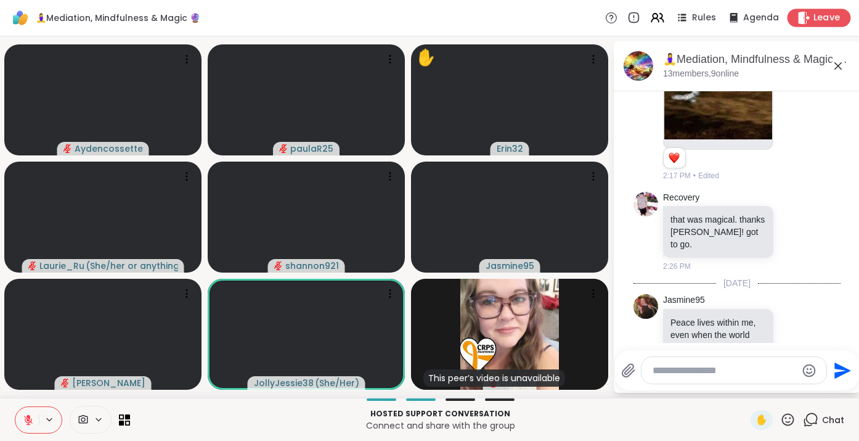
click at [822, 18] on span "Leave" at bounding box center [827, 18] width 27 height 13
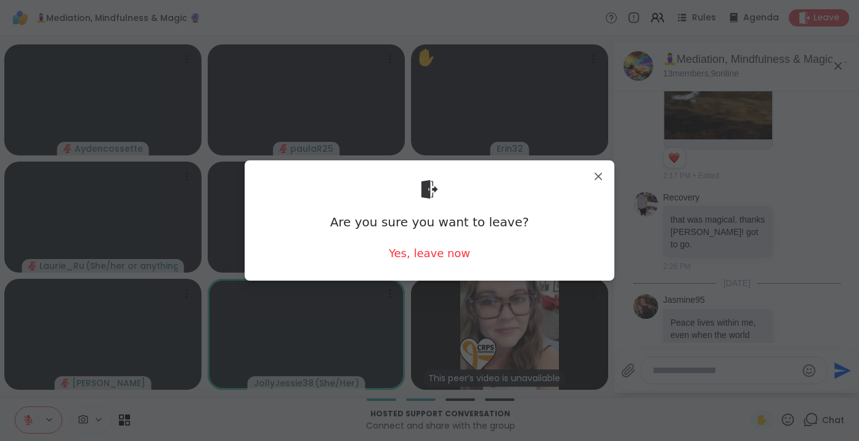
scroll to position [4185, 0]
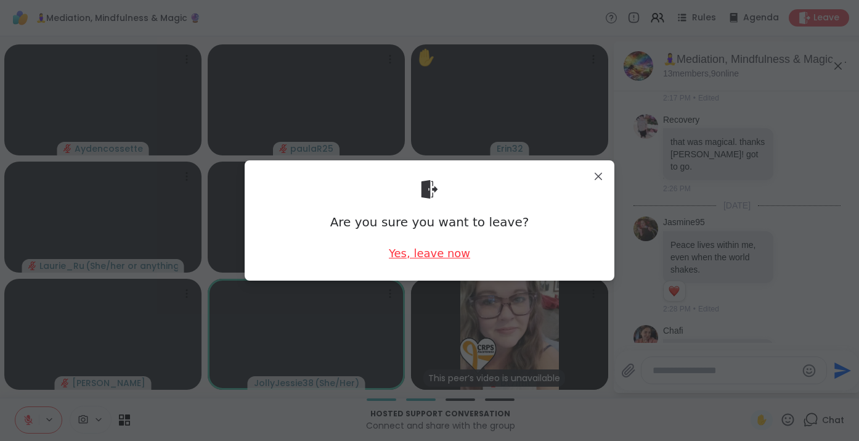
click at [449, 250] on div "Yes, leave now" at bounding box center [429, 252] width 81 height 15
